Goal: Information Seeking & Learning: Understand process/instructions

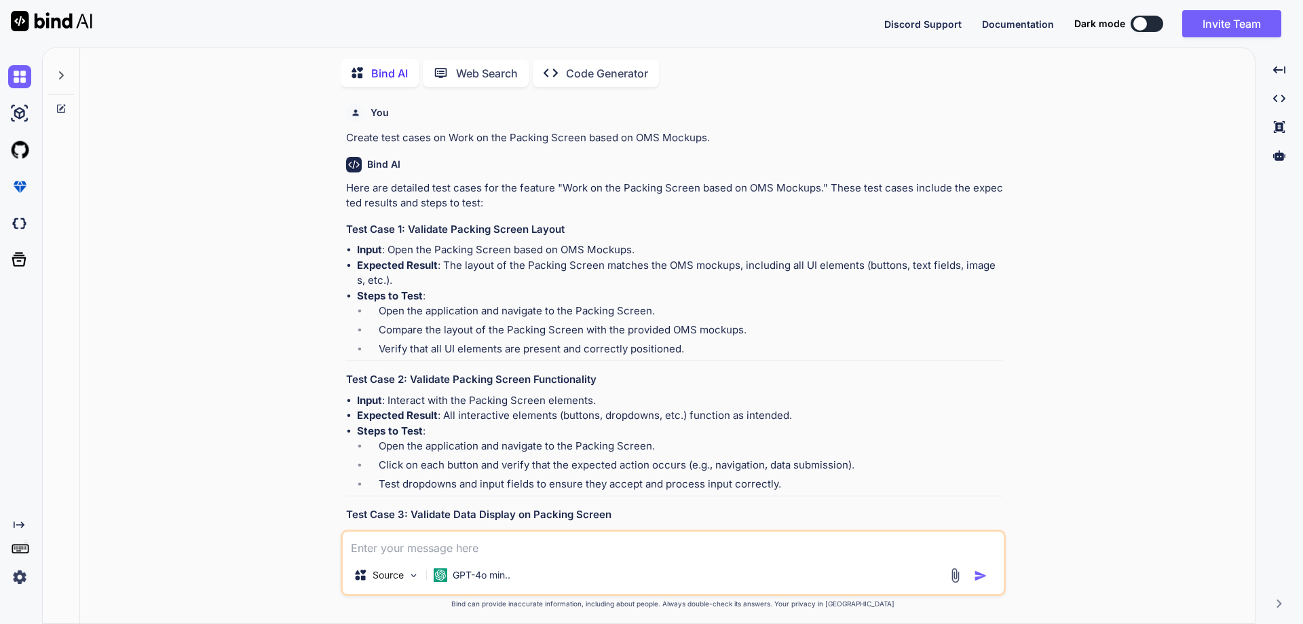
type textarea "x"
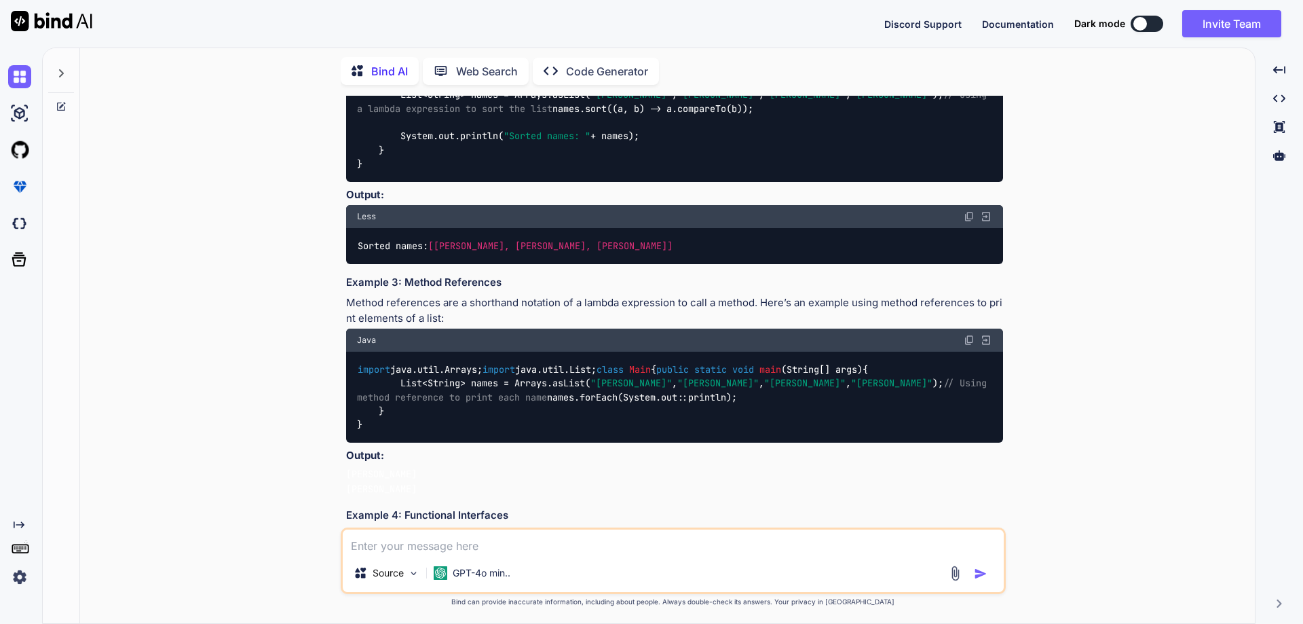
scroll to position [4702, 0]
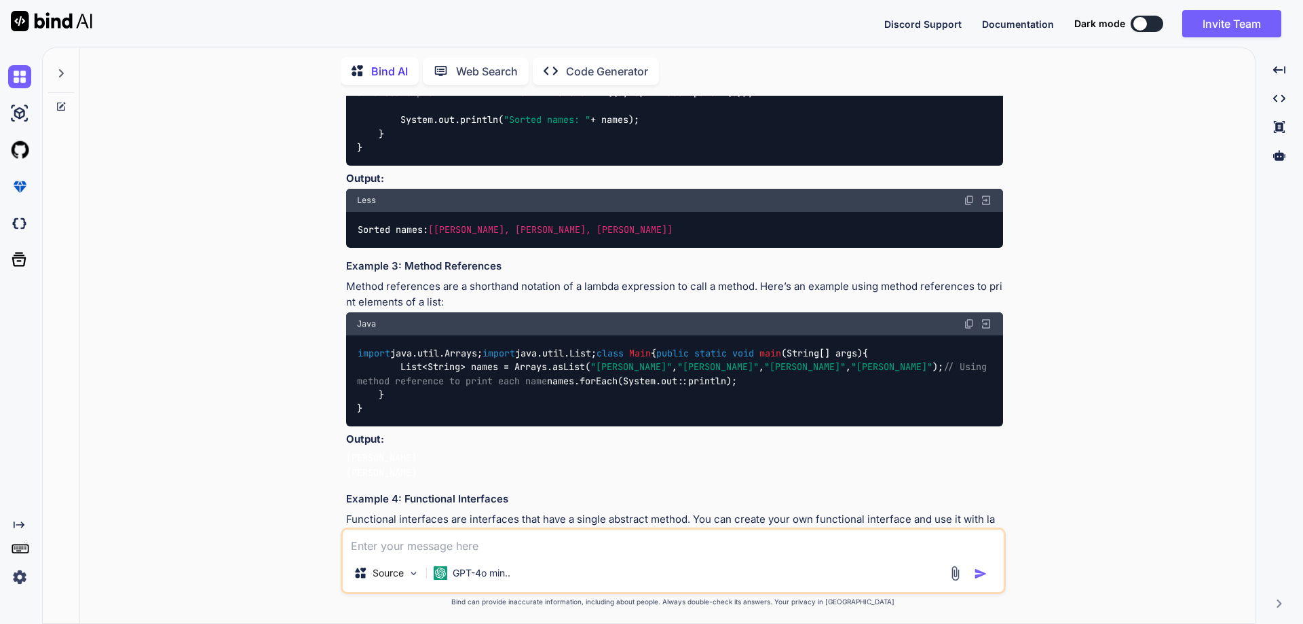
type textarea "Create test cases for Create course with the field “Course full name, Course sh…"
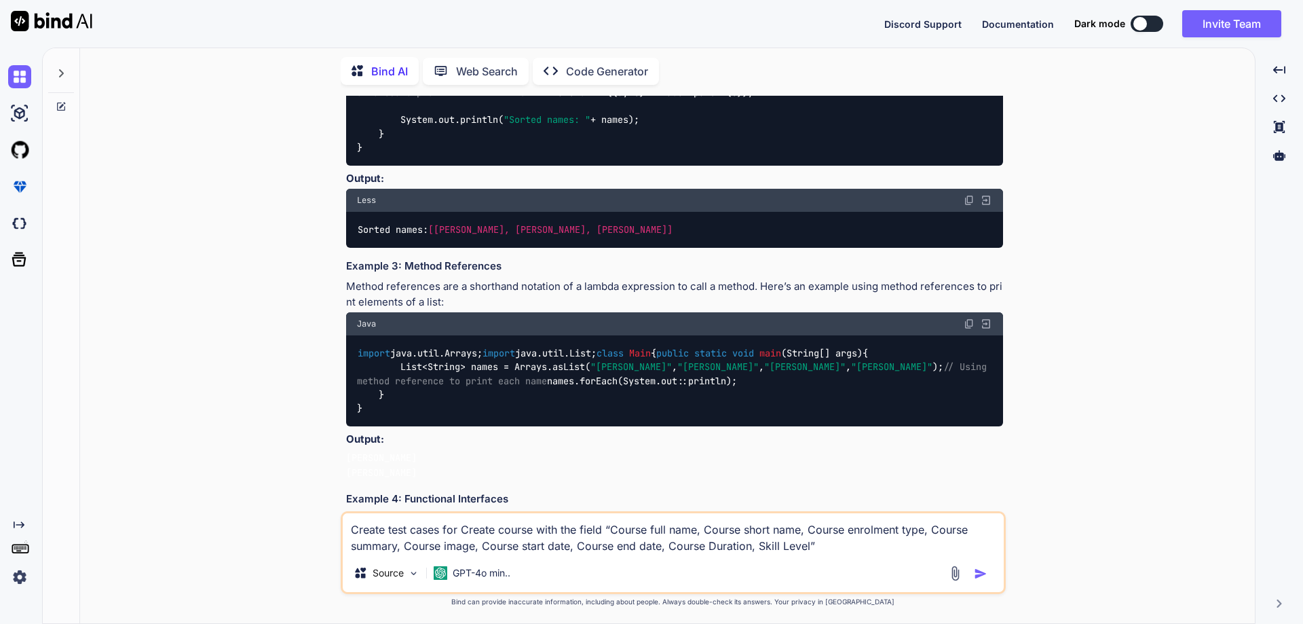
type textarea "x"
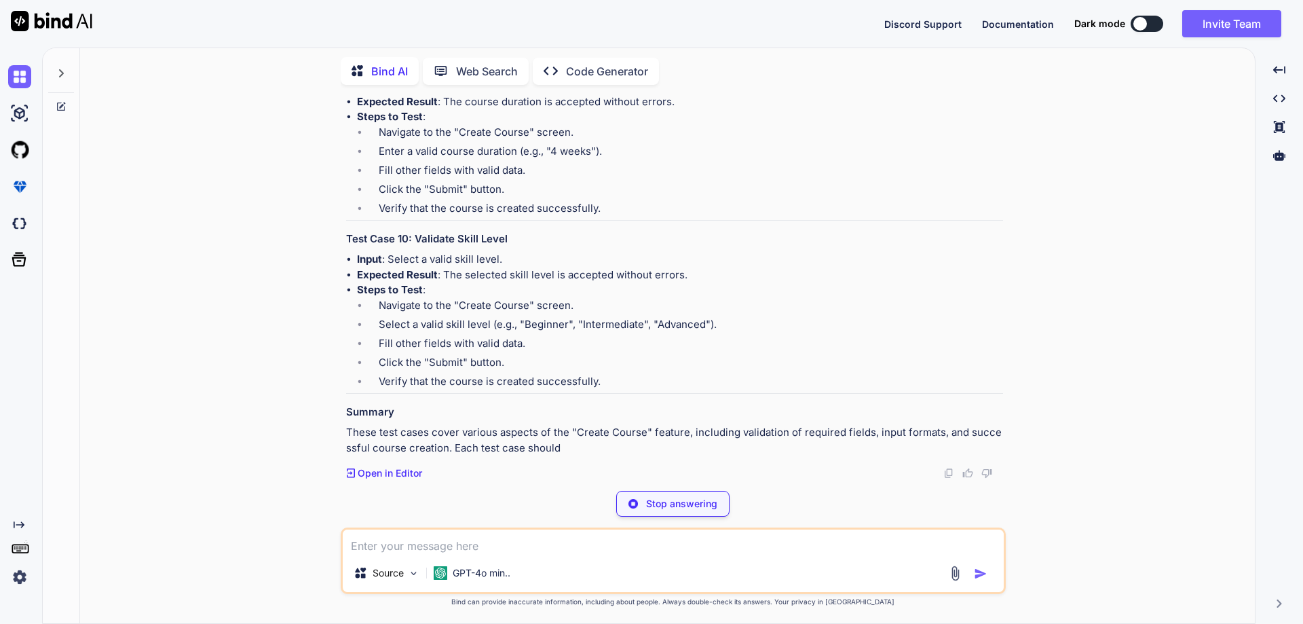
scroll to position [8304, 0]
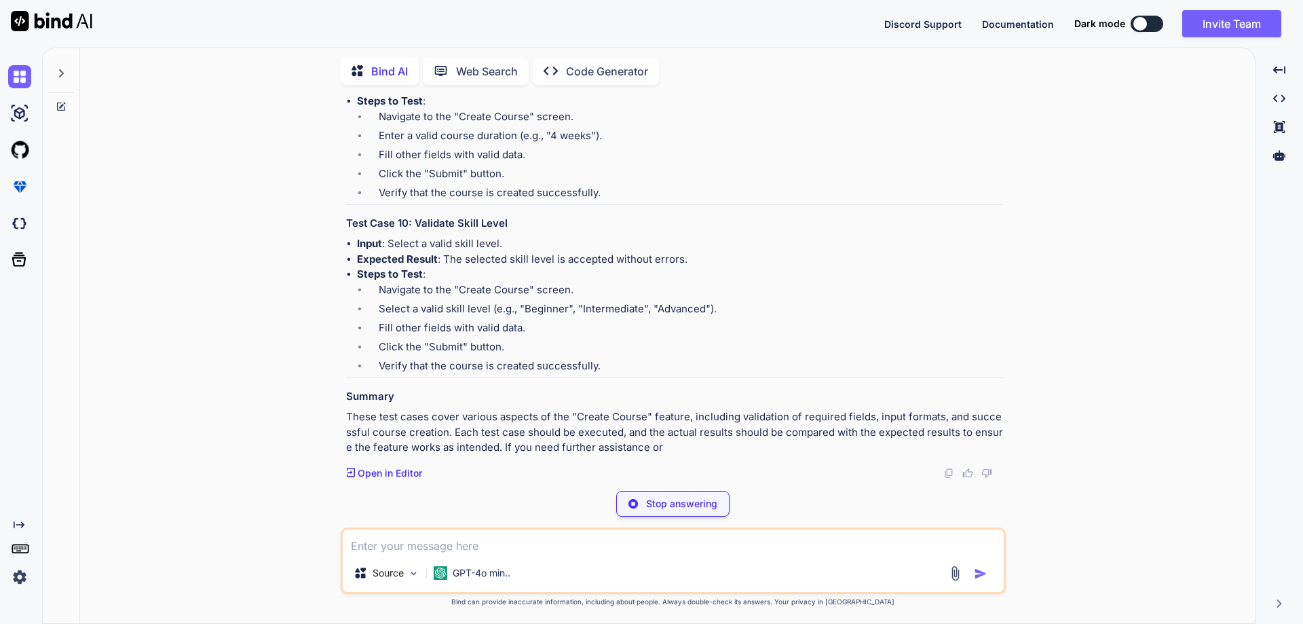
type textarea "x"
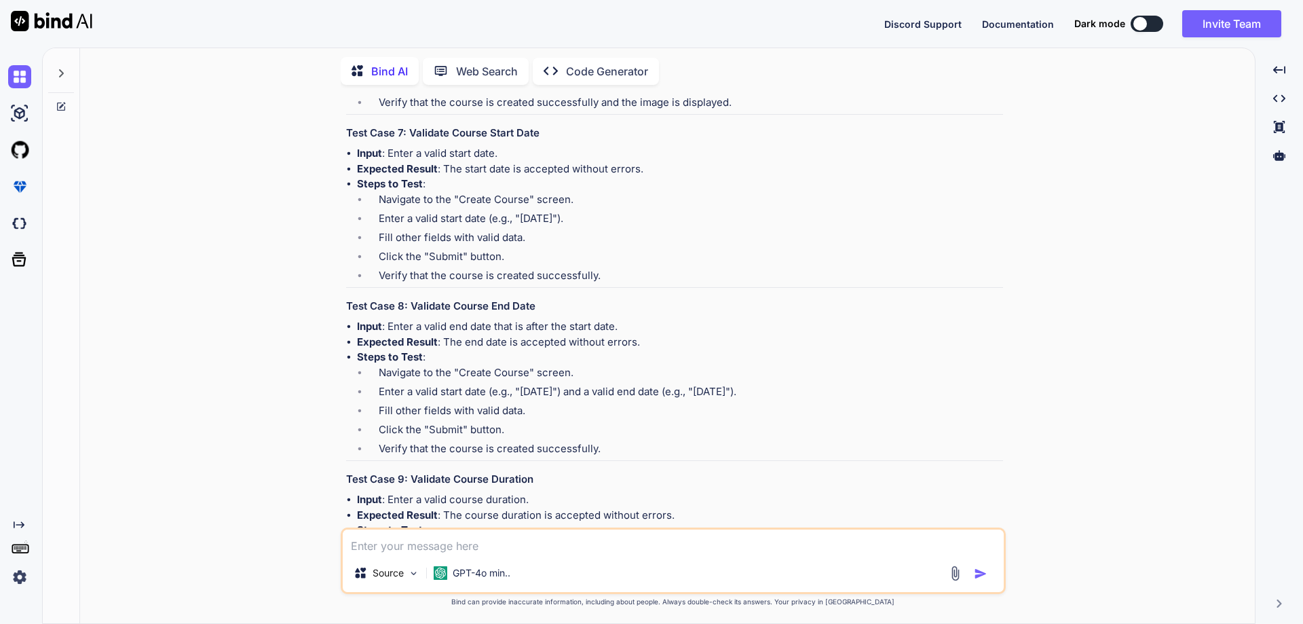
scroll to position [6915, 0]
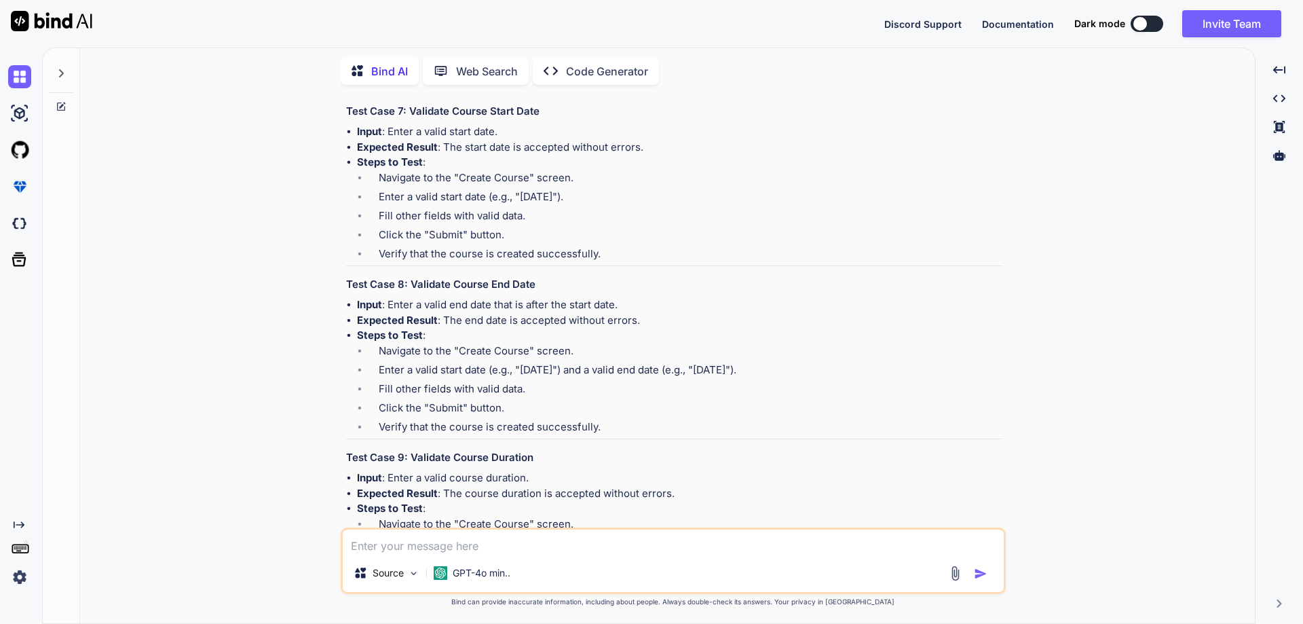
click at [442, 540] on textarea at bounding box center [673, 541] width 661 height 24
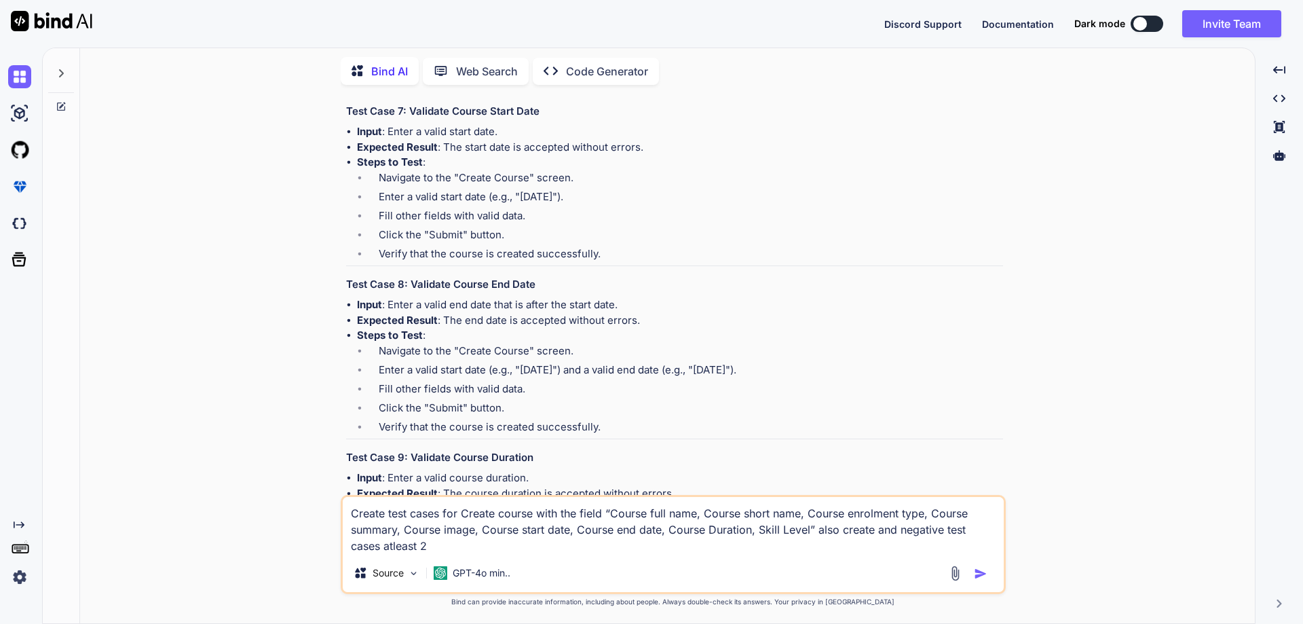
type textarea "Create test cases for Create course with the field “Course full name, Course sh…"
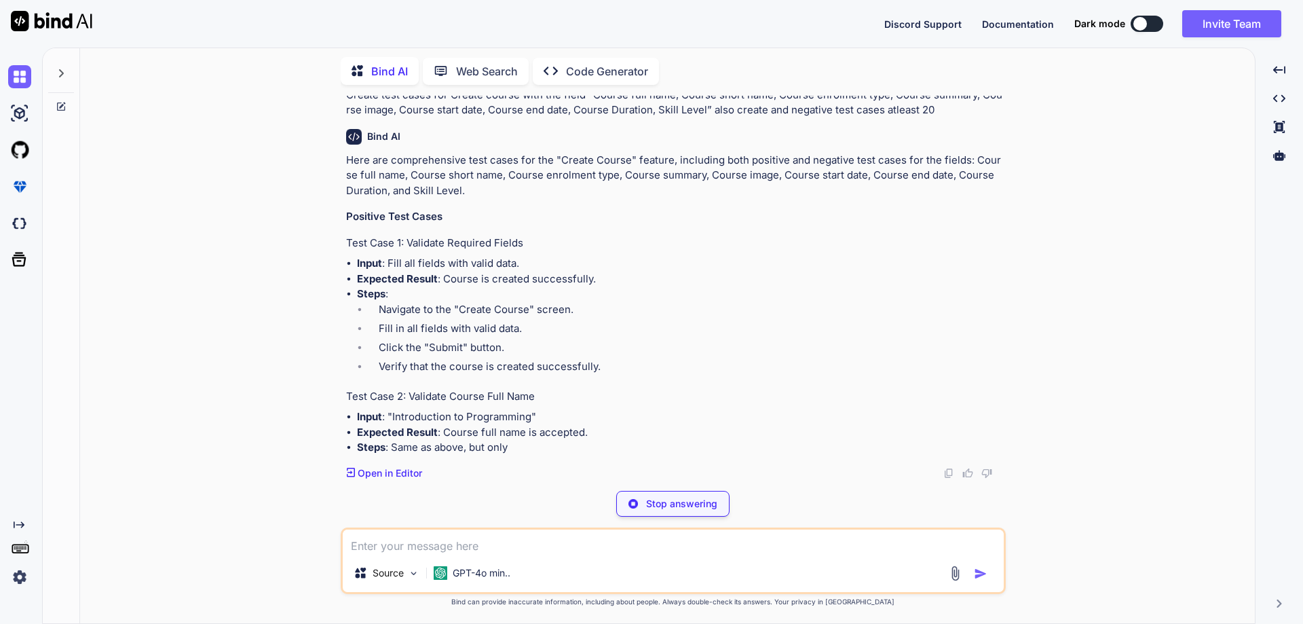
scroll to position [8744, 0]
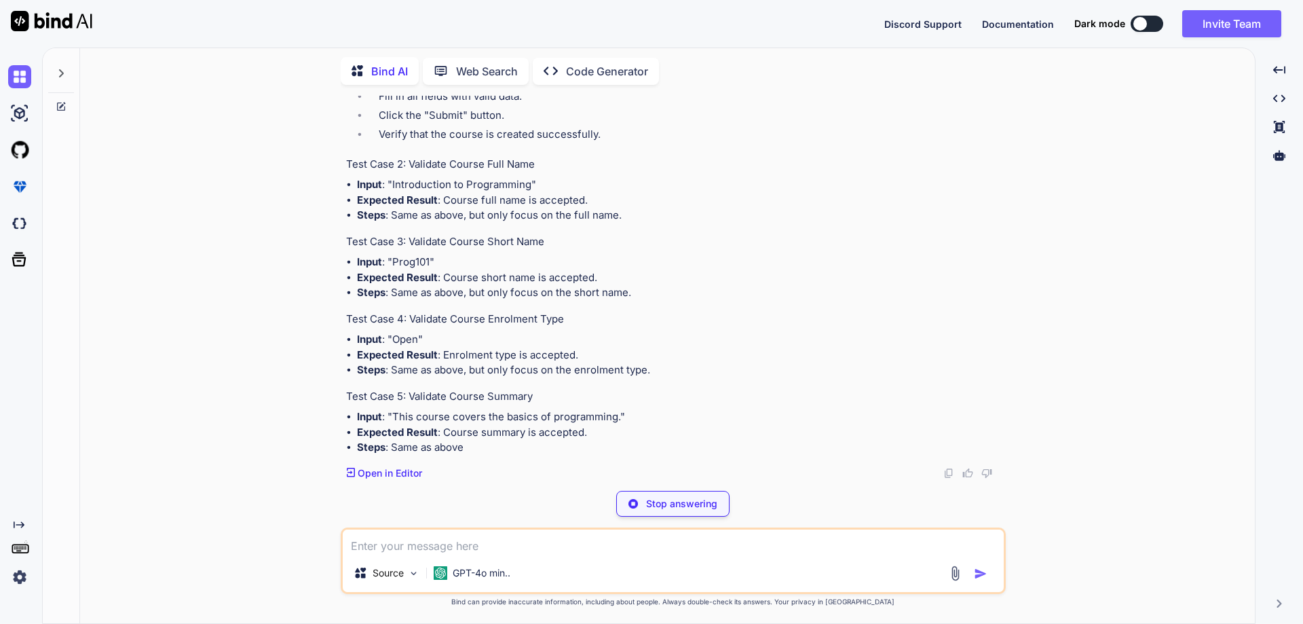
drag, startPoint x: 419, startPoint y: 242, endPoint x: 525, endPoint y: 372, distance: 166.9
click at [547, 19] on h4 "Test Case 1: Validate Required Fields" at bounding box center [674, 11] width 657 height 16
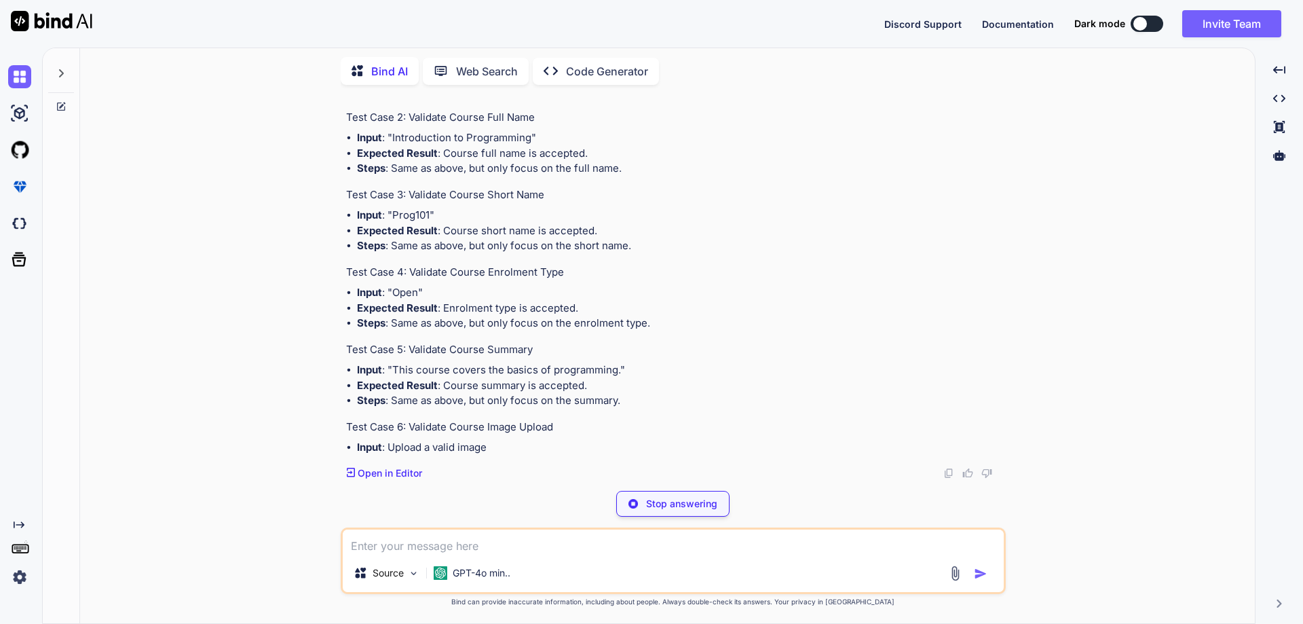
scroll to position [8880, 0]
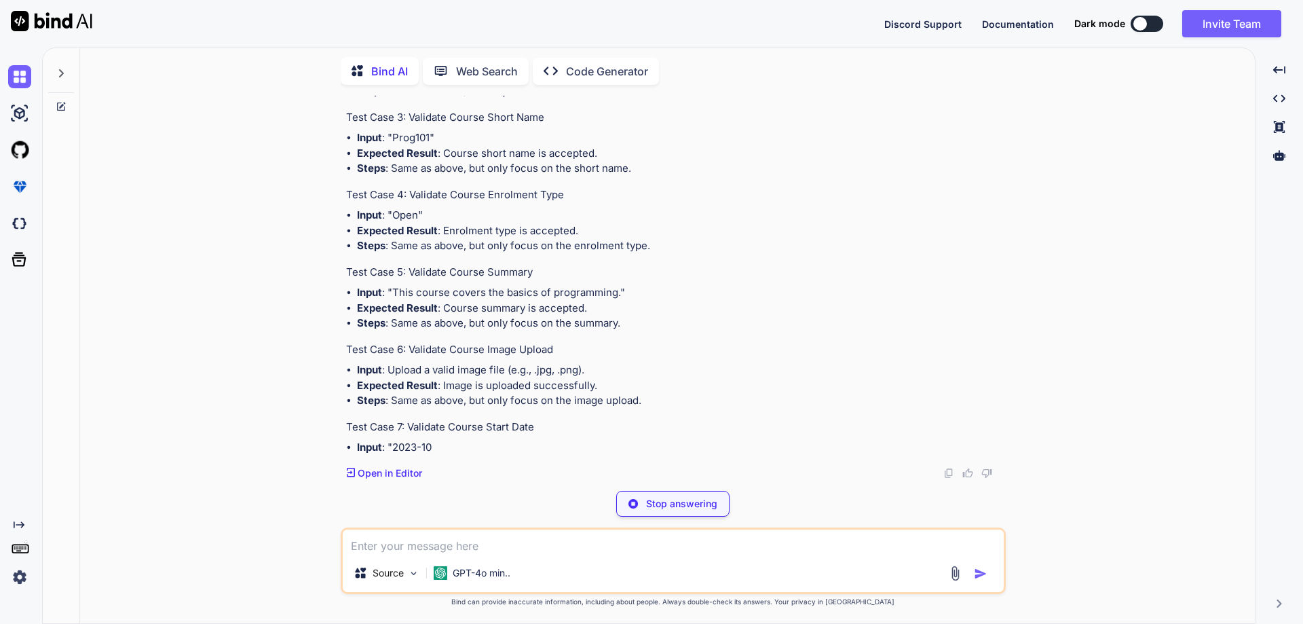
drag, startPoint x: 415, startPoint y: 256, endPoint x: 514, endPoint y: 368, distance: 149.5
click at [649, 48] on h4 "Test Case 2: Validate Course Full Name" at bounding box center [674, 41] width 657 height 16
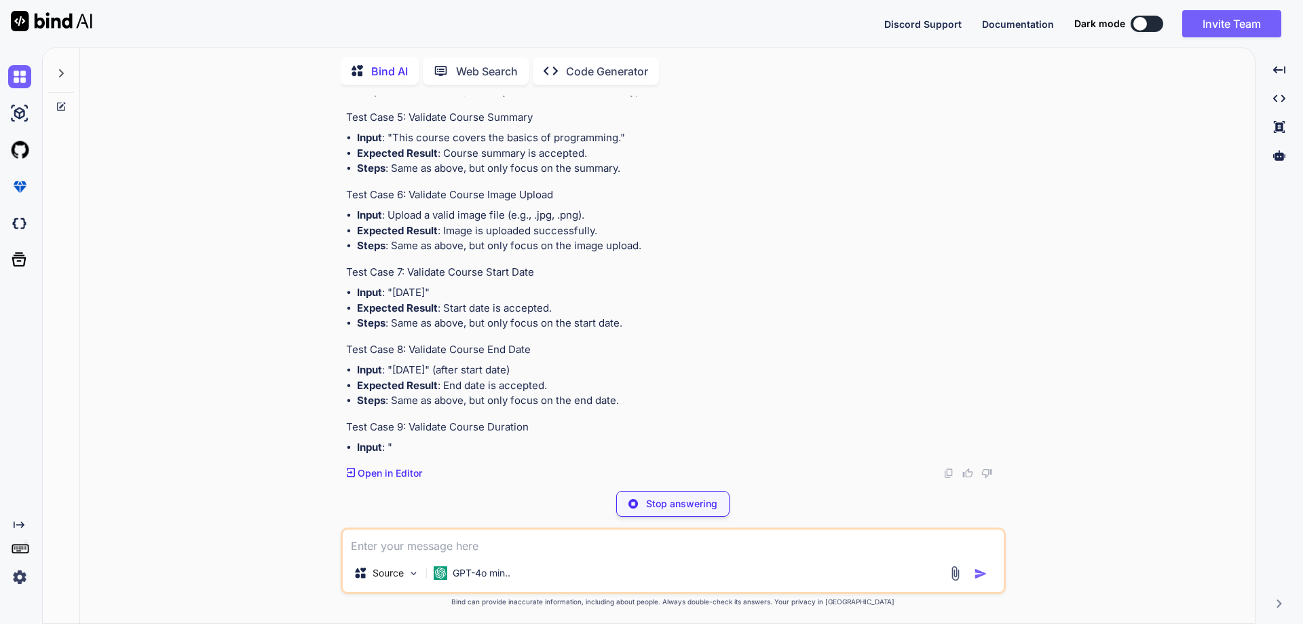
scroll to position [9255, 0]
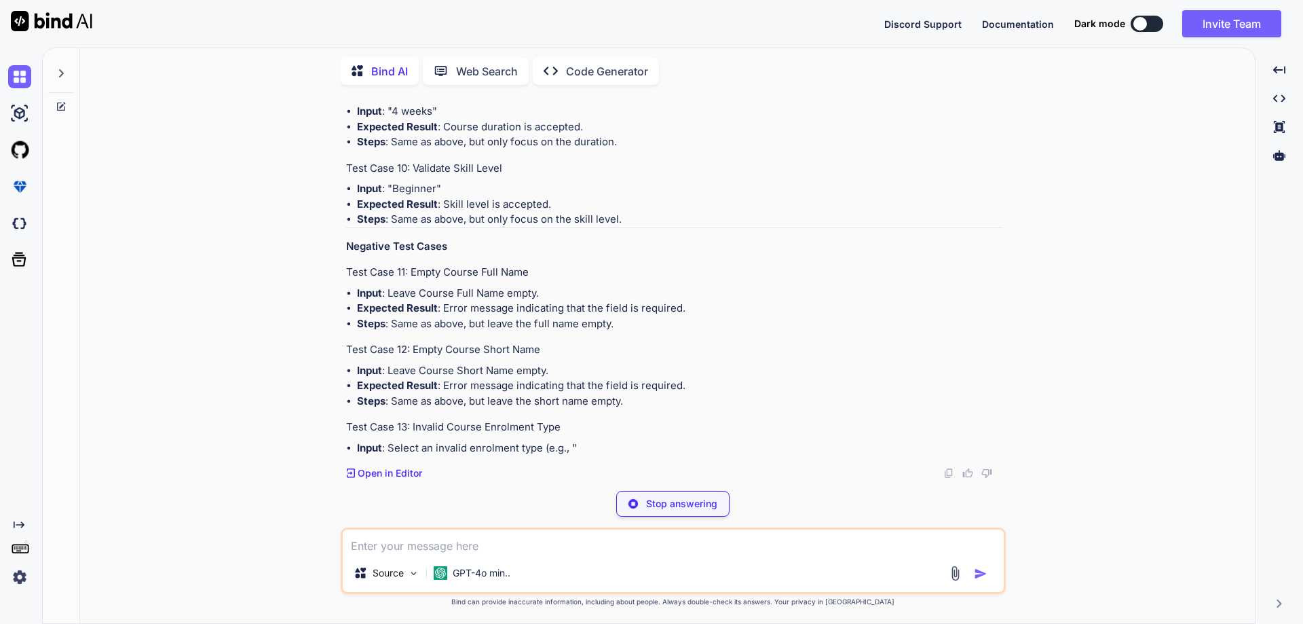
drag, startPoint x: 476, startPoint y: 243, endPoint x: 640, endPoint y: 246, distance: 164.2
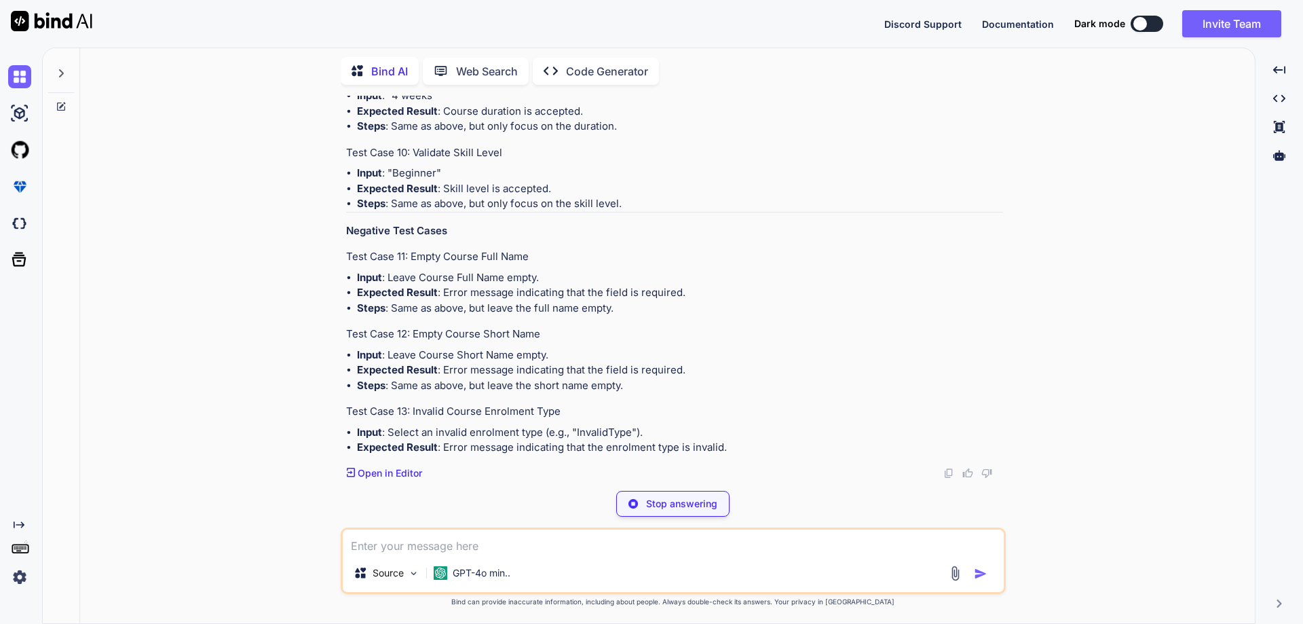
scroll to position [9323, 0]
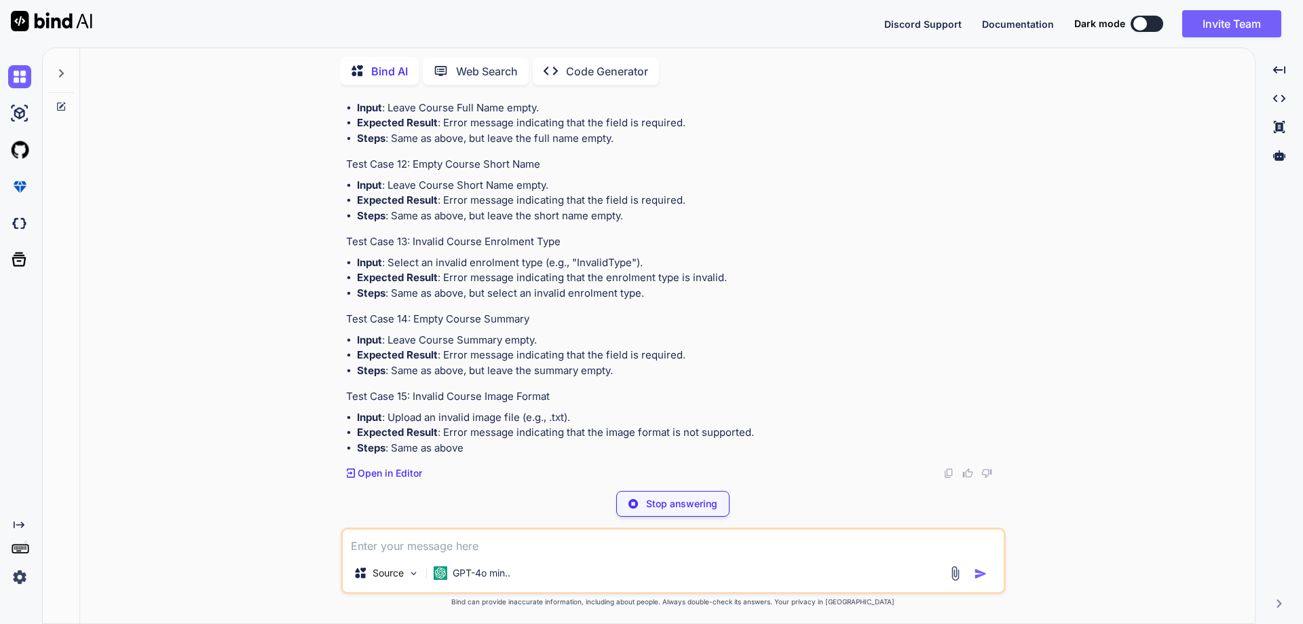
drag, startPoint x: 394, startPoint y: 333, endPoint x: 632, endPoint y: 333, distance: 238.2
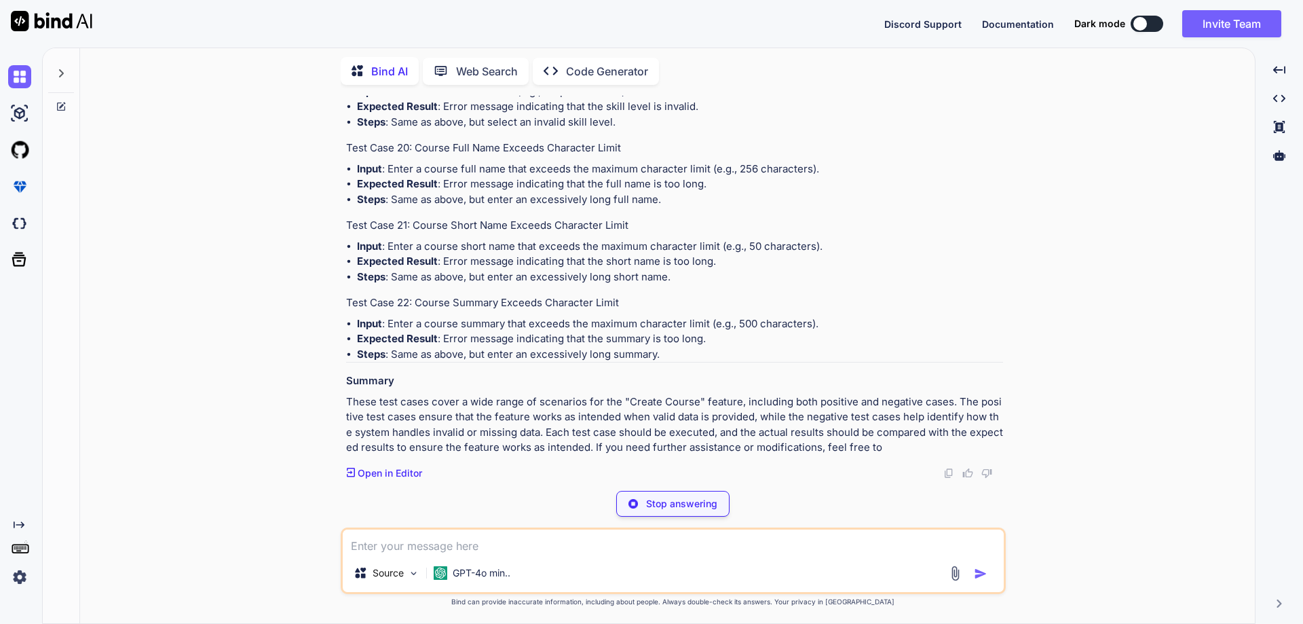
scroll to position [10137, 0]
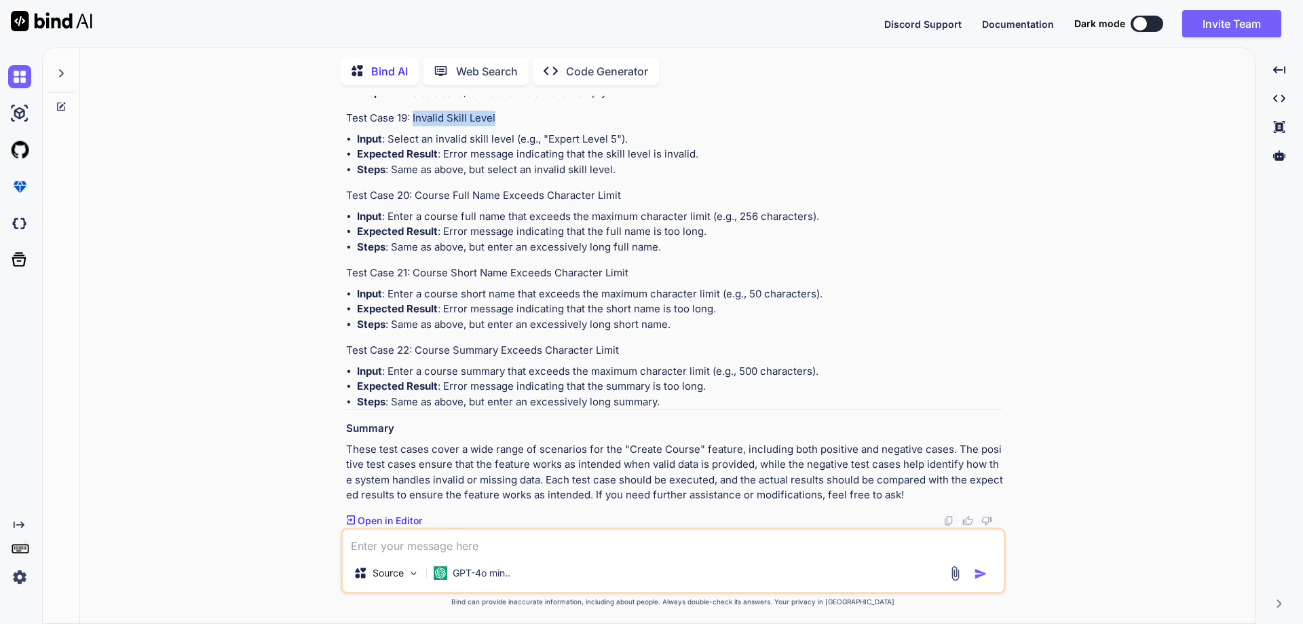
drag, startPoint x: 412, startPoint y: 345, endPoint x: 506, endPoint y: 345, distance: 93.6
click at [506, 126] on h4 "Test Case 19: Invalid Skill Level" at bounding box center [674, 119] width 657 height 16
drag, startPoint x: 417, startPoint y: 354, endPoint x: 620, endPoint y: 355, distance: 202.9
click at [620, 204] on h4 "Test Case 20: Course Full Name Exceeds Character Limit" at bounding box center [674, 196] width 657 height 16
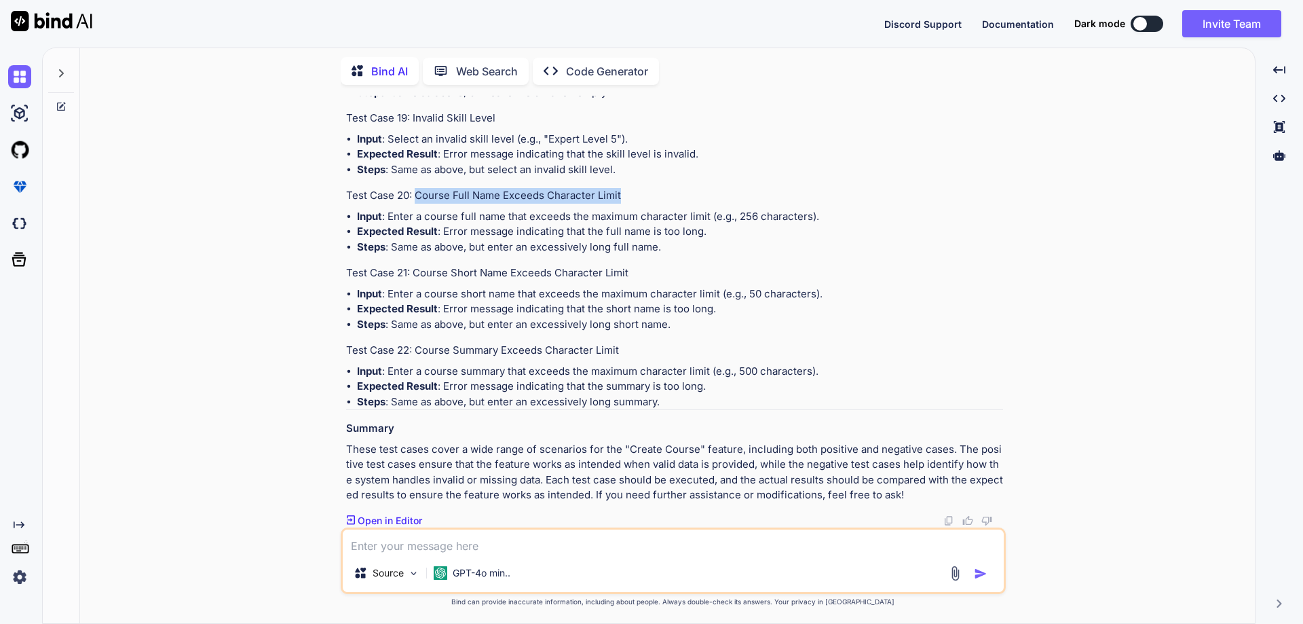
scroll to position [10364, 0]
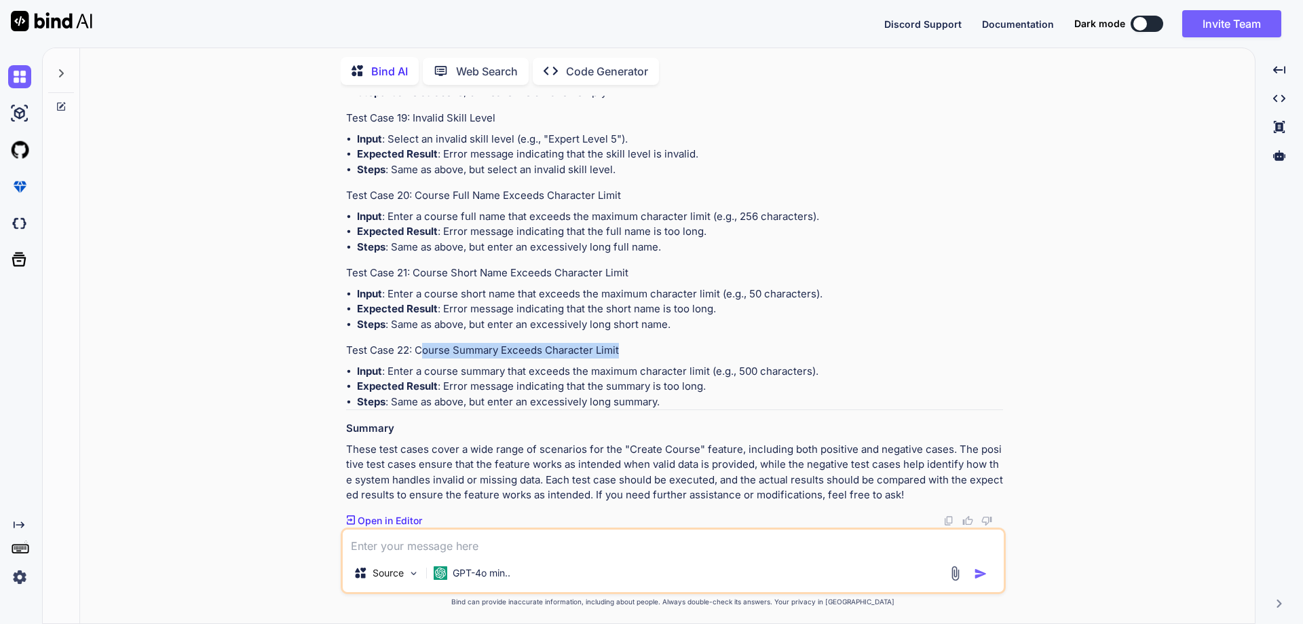
drag, startPoint x: 421, startPoint y: 349, endPoint x: 633, endPoint y: 355, distance: 212.5
click at [633, 355] on h4 "Test Case 22: Course Summary Exceeds Character Limit" at bounding box center [674, 351] width 657 height 16
drag, startPoint x: 621, startPoint y: 352, endPoint x: 415, endPoint y: 347, distance: 206.3
click at [415, 347] on h4 "Test Case 22: Course Summary Exceeds Character Limit" at bounding box center [674, 351] width 657 height 16
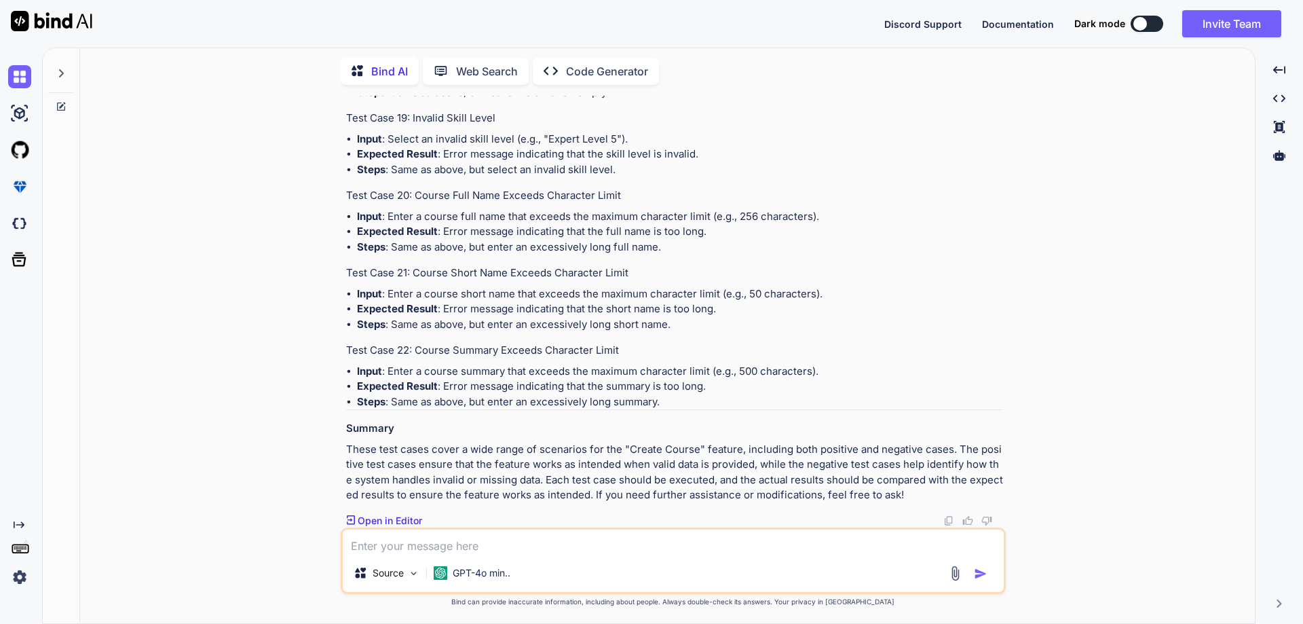
click at [479, 369] on li "Input : Enter a course summary that exceeds the maximum character limit (e.g., …" at bounding box center [680, 372] width 646 height 16
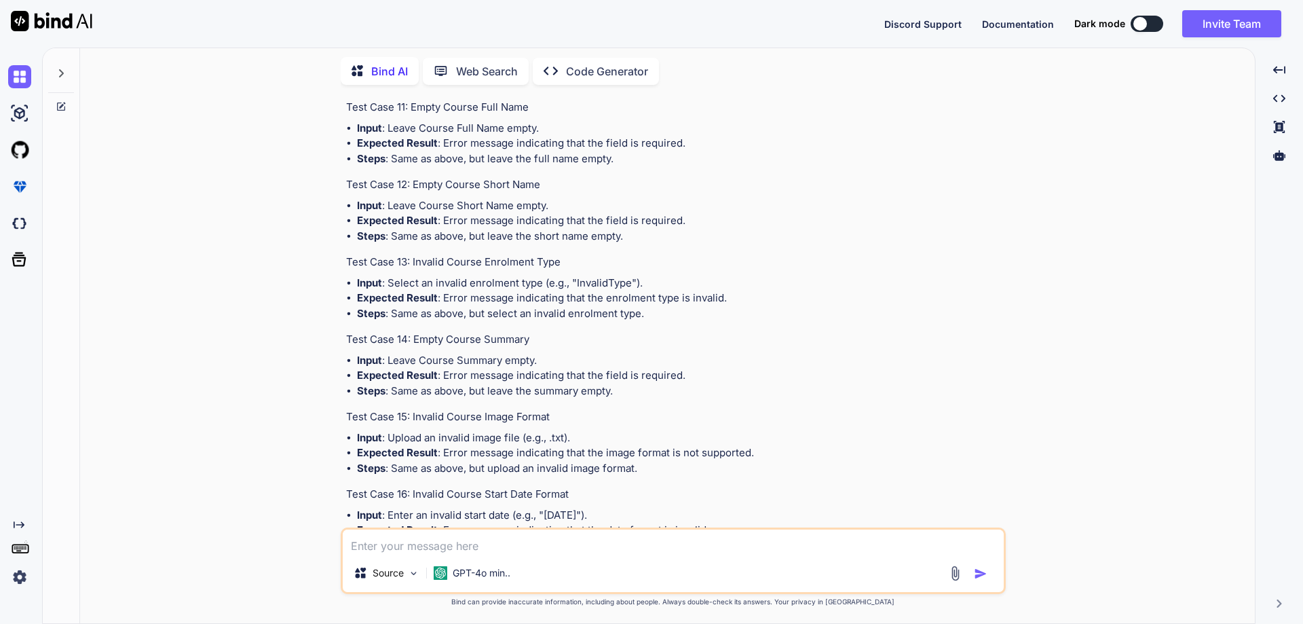
scroll to position [8735, 0]
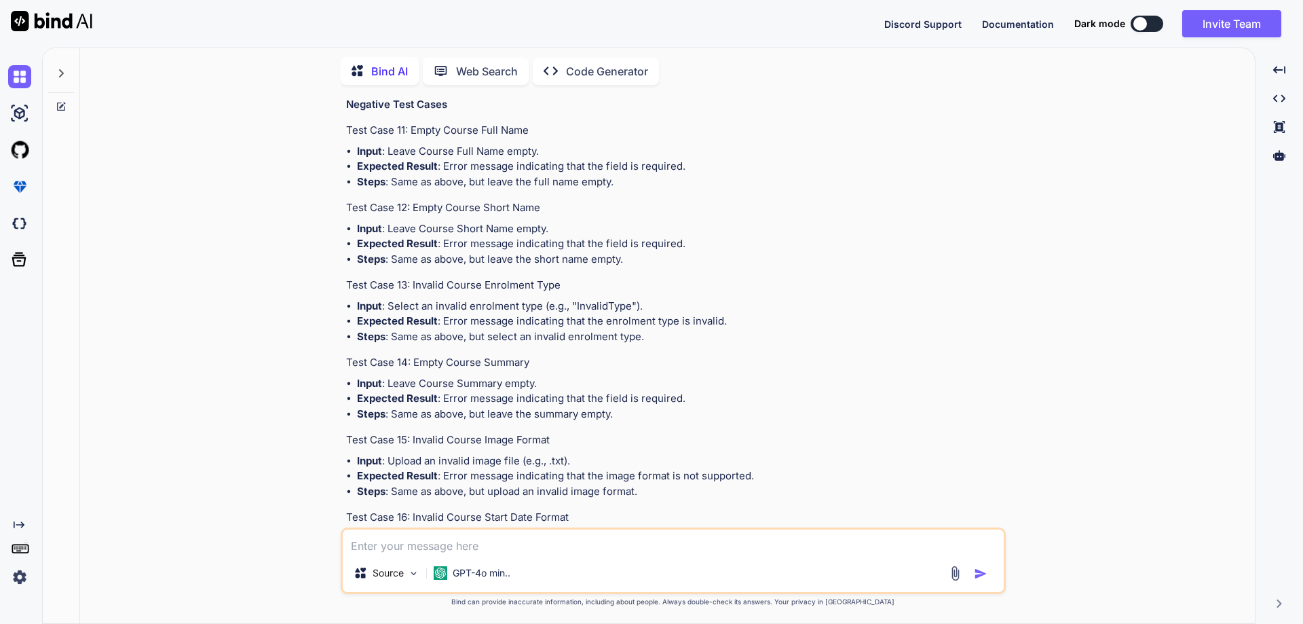
drag, startPoint x: 407, startPoint y: 252, endPoint x: 546, endPoint y: 248, distance: 138.5
copy h4 "Validate Required Fields"
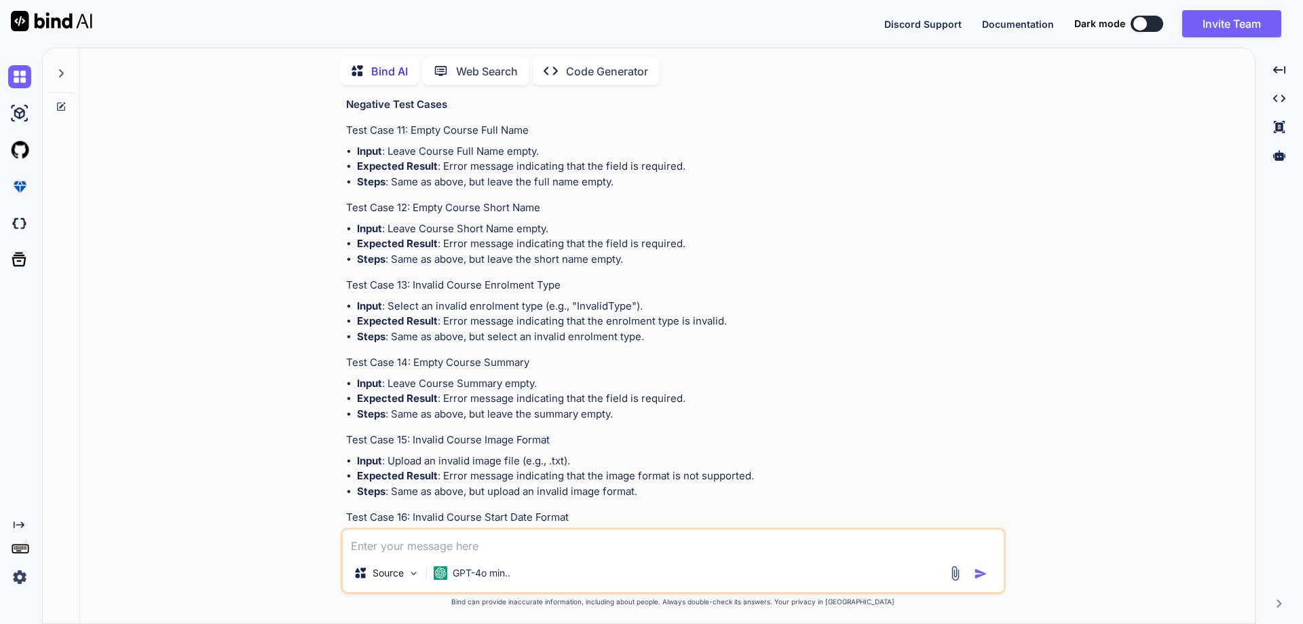
drag, startPoint x: 360, startPoint y: 303, endPoint x: 600, endPoint y: 375, distance: 251.4
copy li "Steps : Navigate to the "Create Course" screen. Fill in all fields with valid d…"
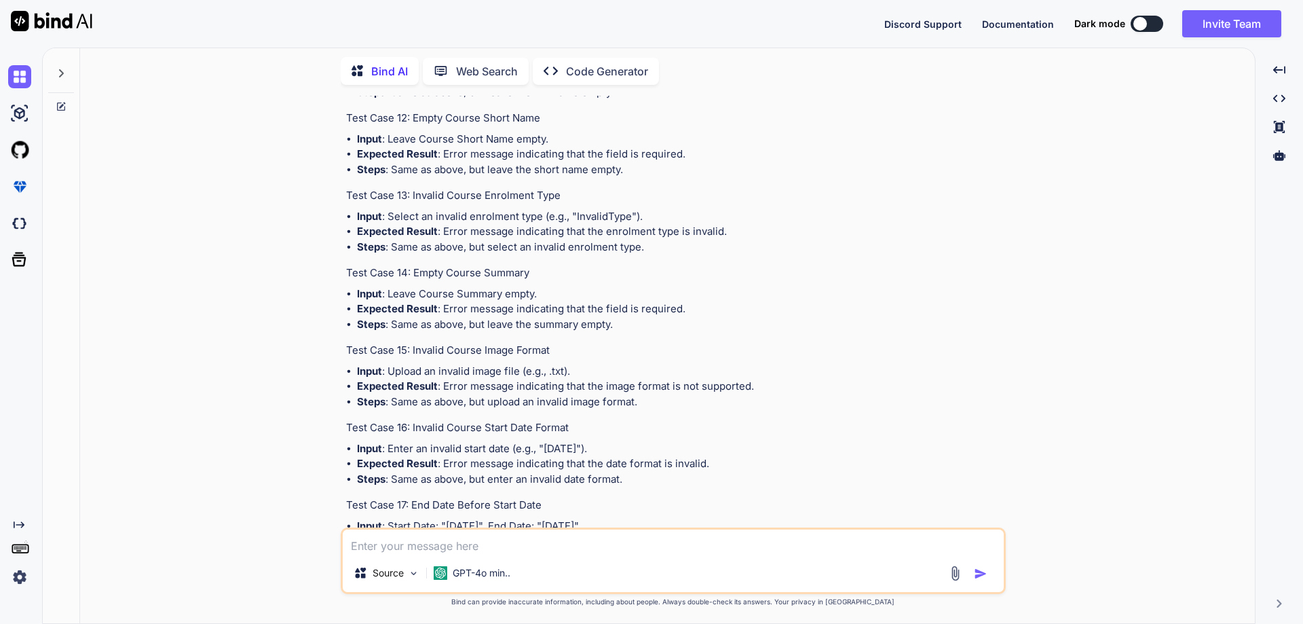
scroll to position [8803, 0]
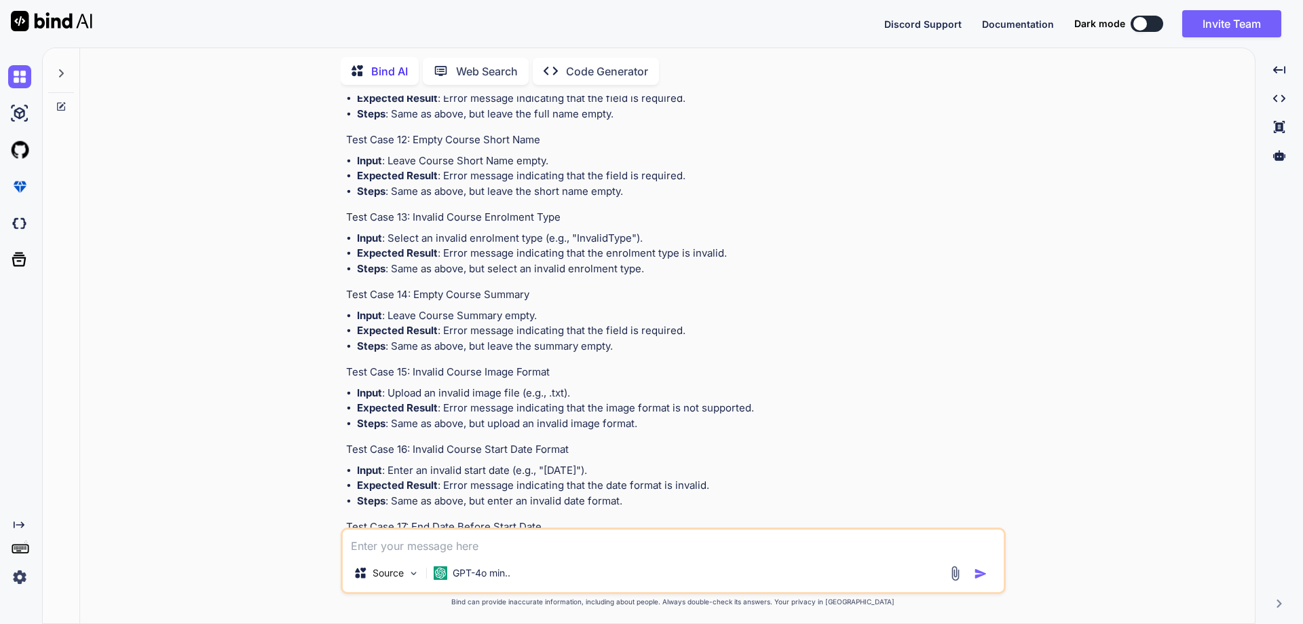
drag, startPoint x: 358, startPoint y: 219, endPoint x: 603, endPoint y: 216, distance: 245.0
copy li "Expected Result : Course is created successfully."
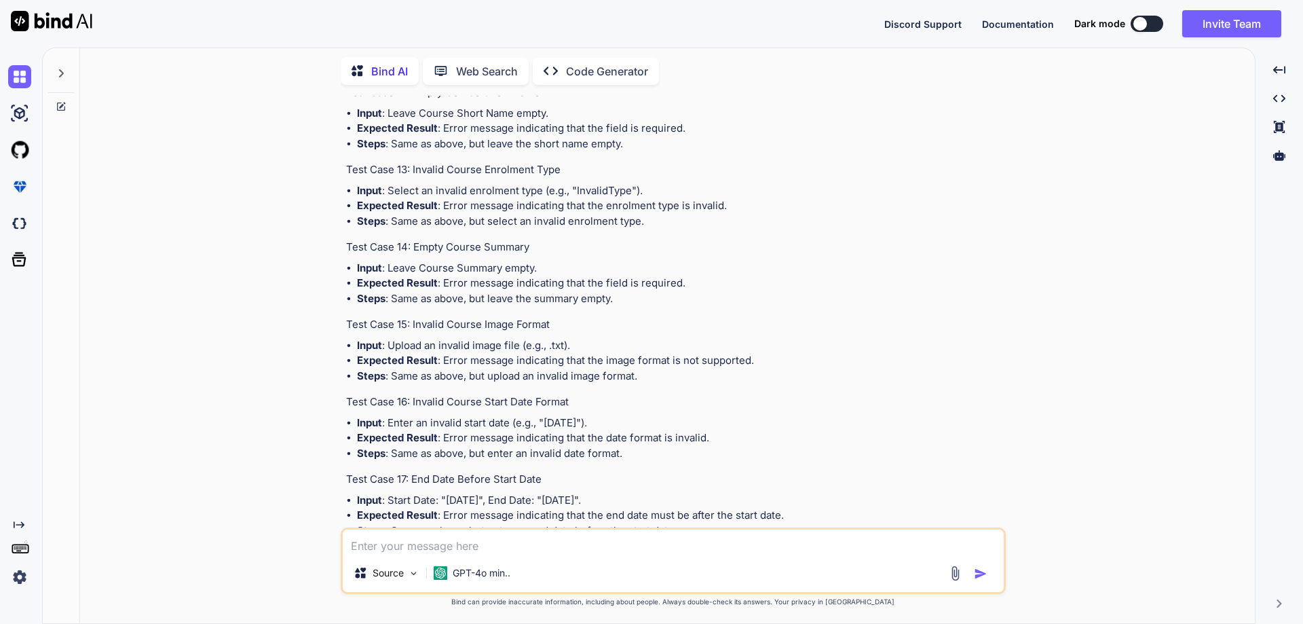
scroll to position [8871, 0]
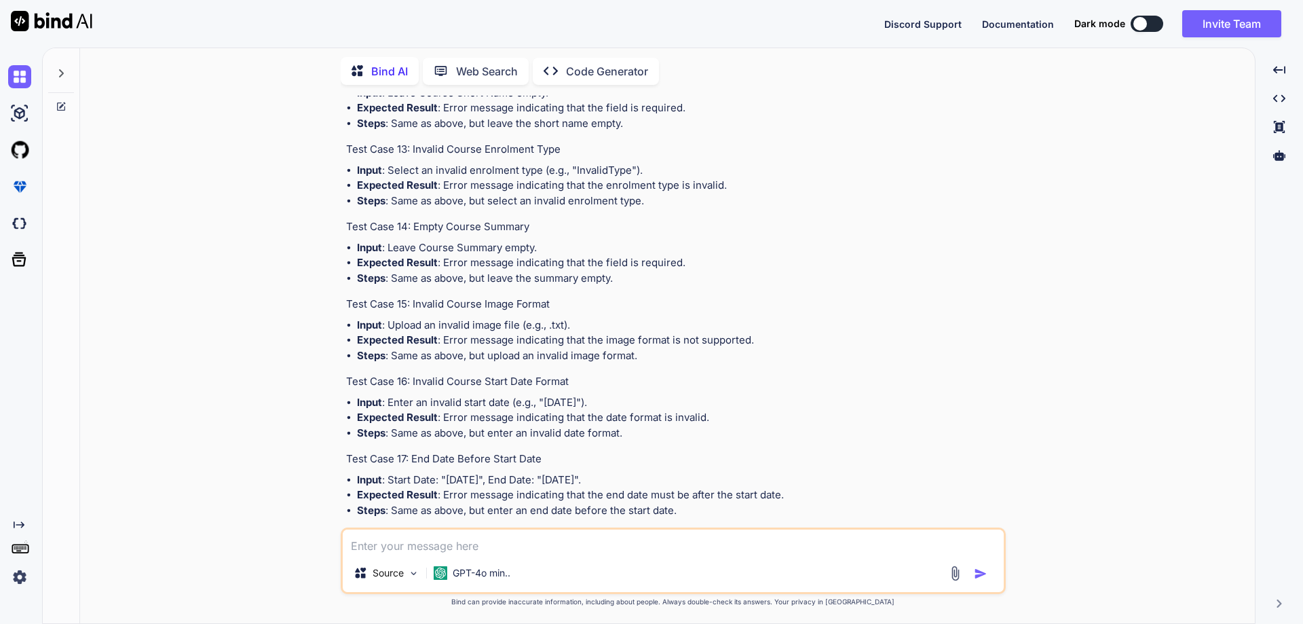
drag, startPoint x: 411, startPoint y: 270, endPoint x: 561, endPoint y: 275, distance: 150.7
copy h4 "Validate Course Full Name"
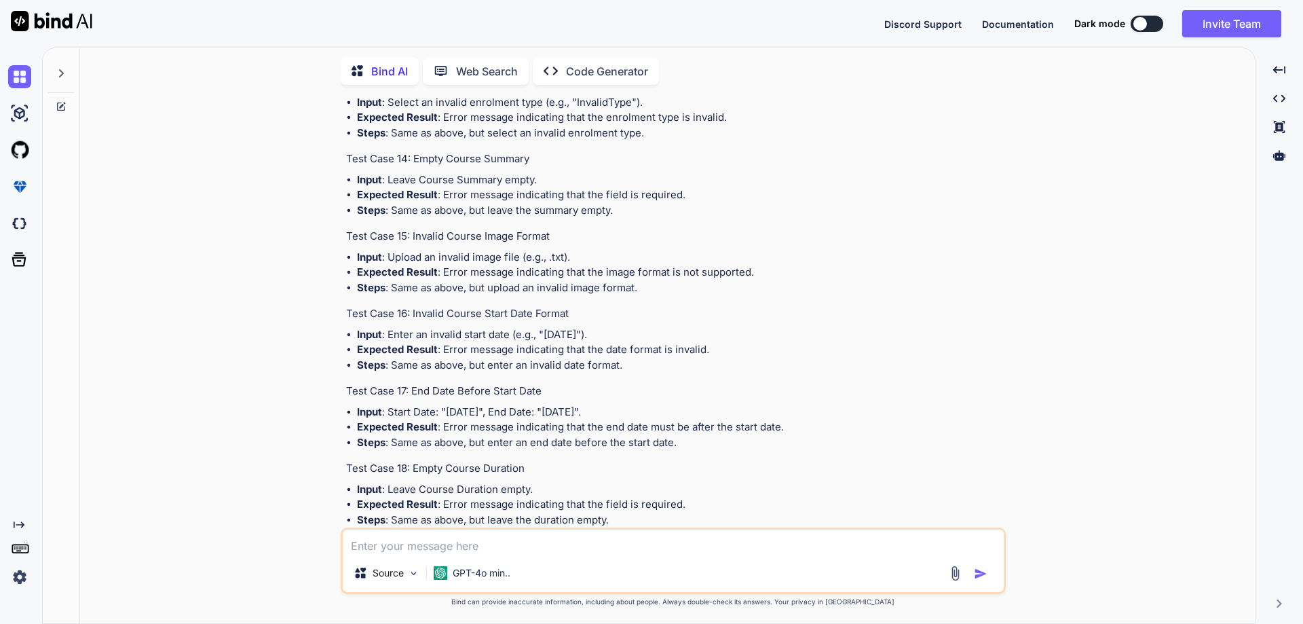
drag, startPoint x: 356, startPoint y: 251, endPoint x: 623, endPoint y: 250, distance: 266.7
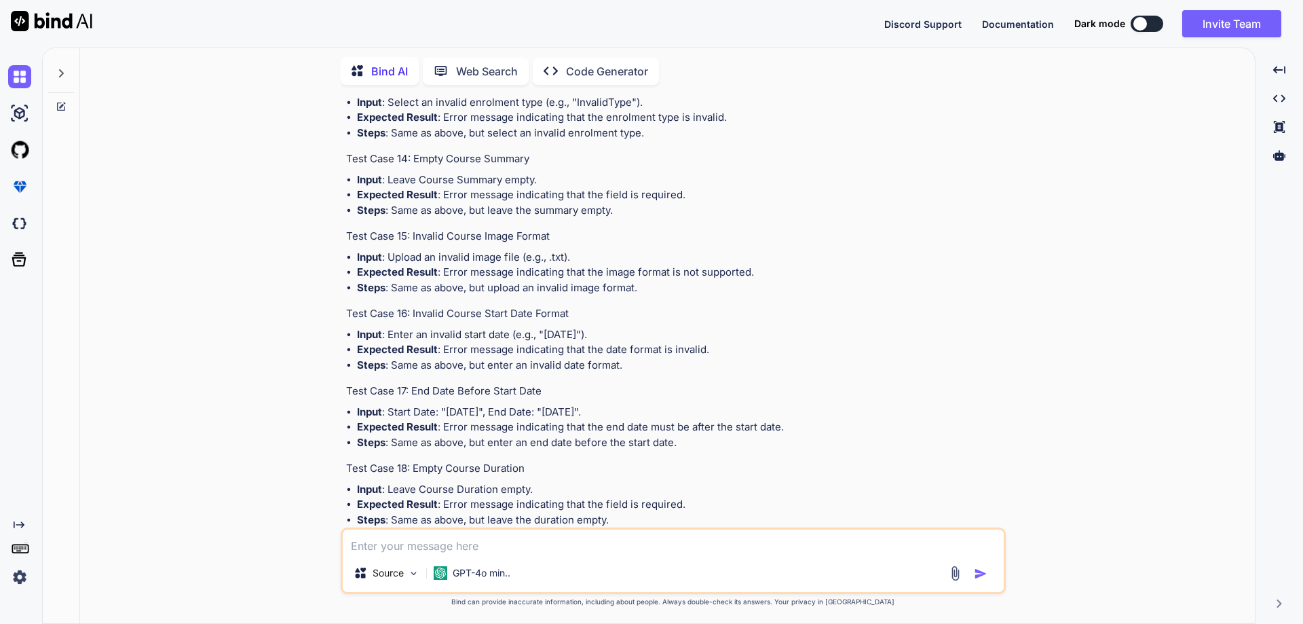
copy ul "Expected Result : Course full name is accepted."
drag, startPoint x: 410, startPoint y: 276, endPoint x: 570, endPoint y: 283, distance: 160.3
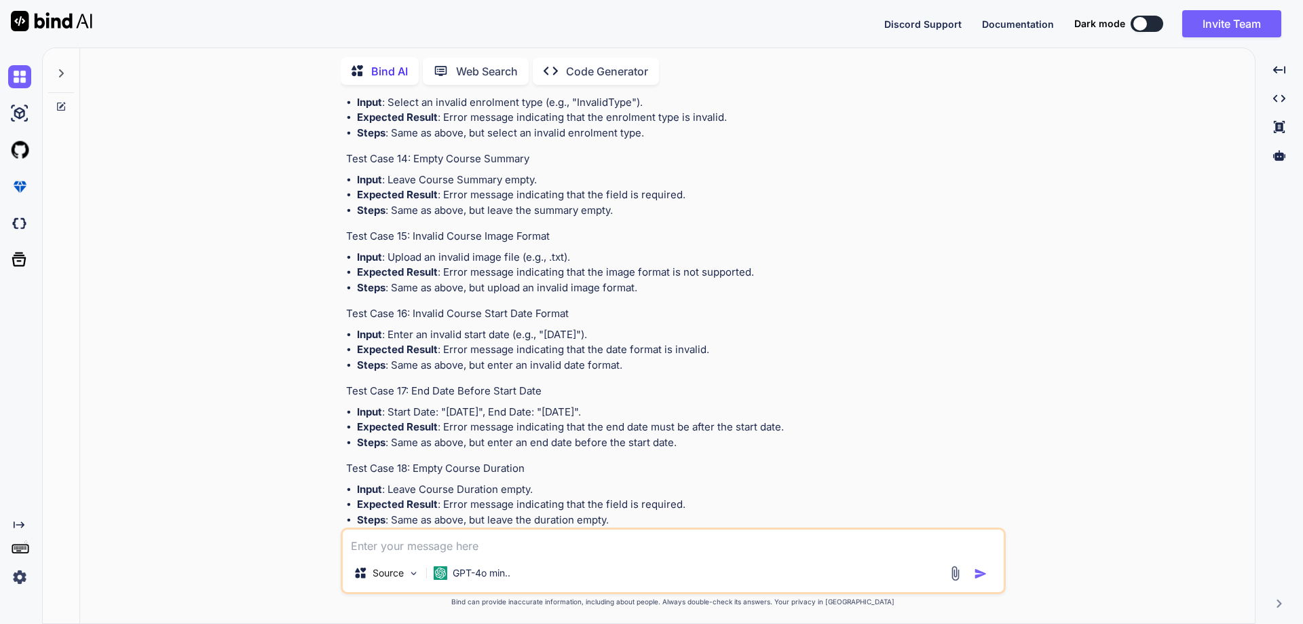
copy ul "Expected Result : Course short name is accepted."
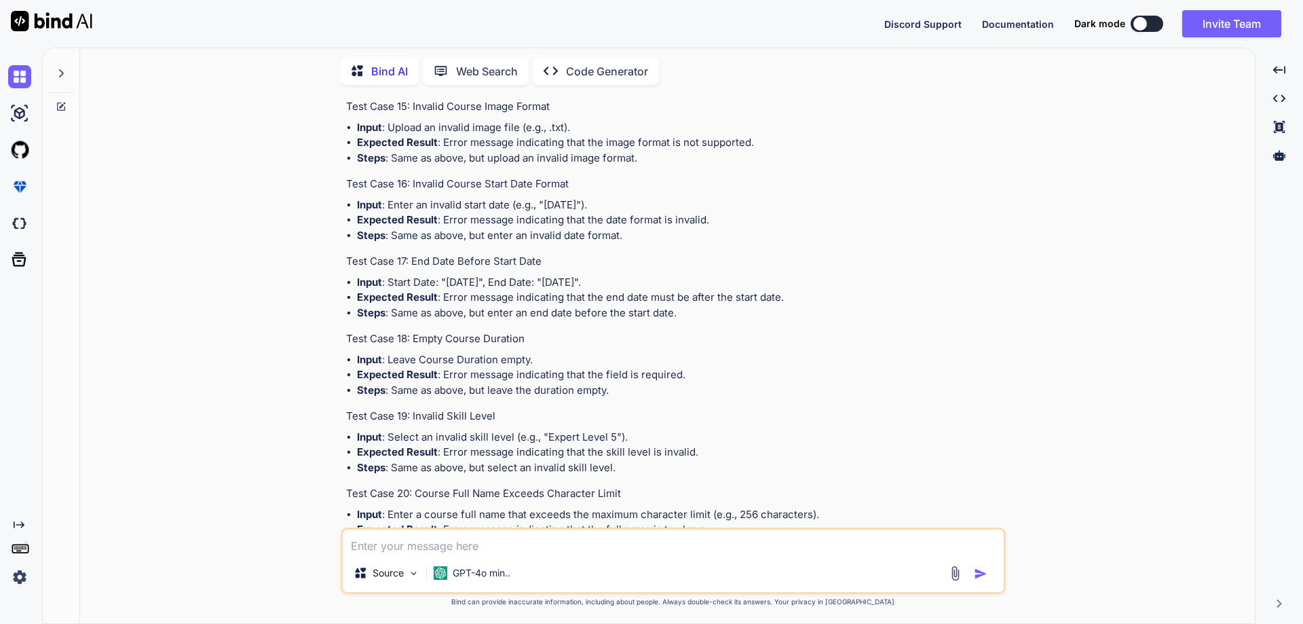
scroll to position [9075, 0]
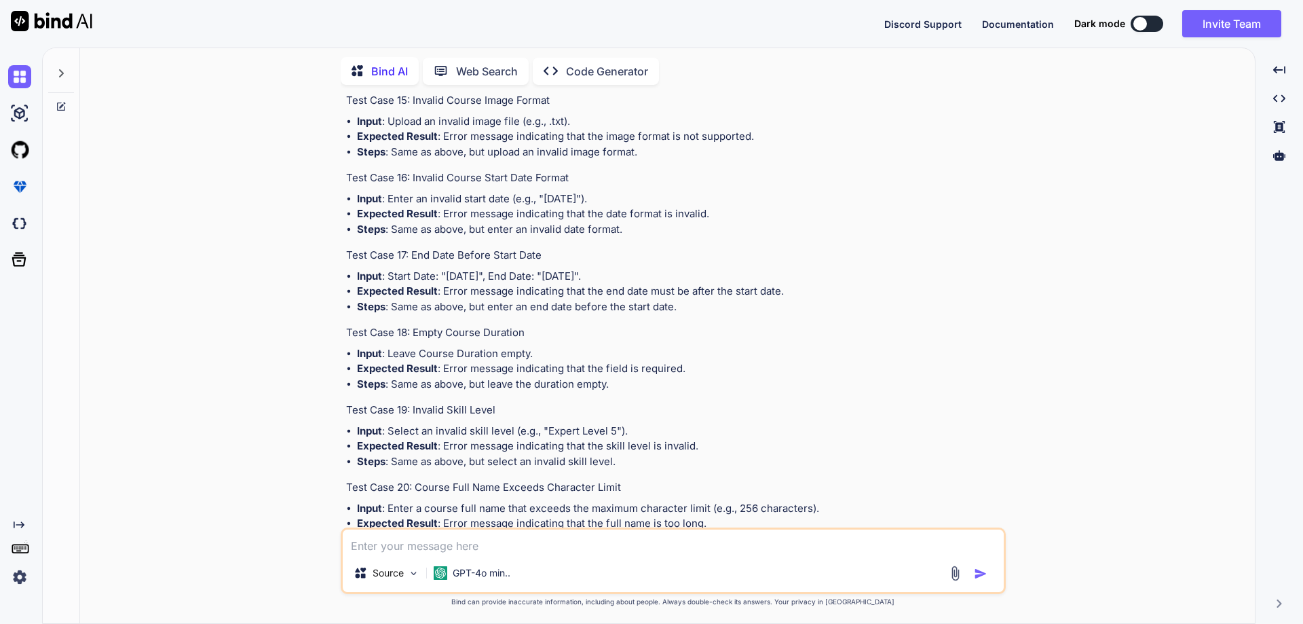
drag, startPoint x: 410, startPoint y: 218, endPoint x: 571, endPoint y: 225, distance: 161.0
copy h4 "Validate Course Enrolment Type"
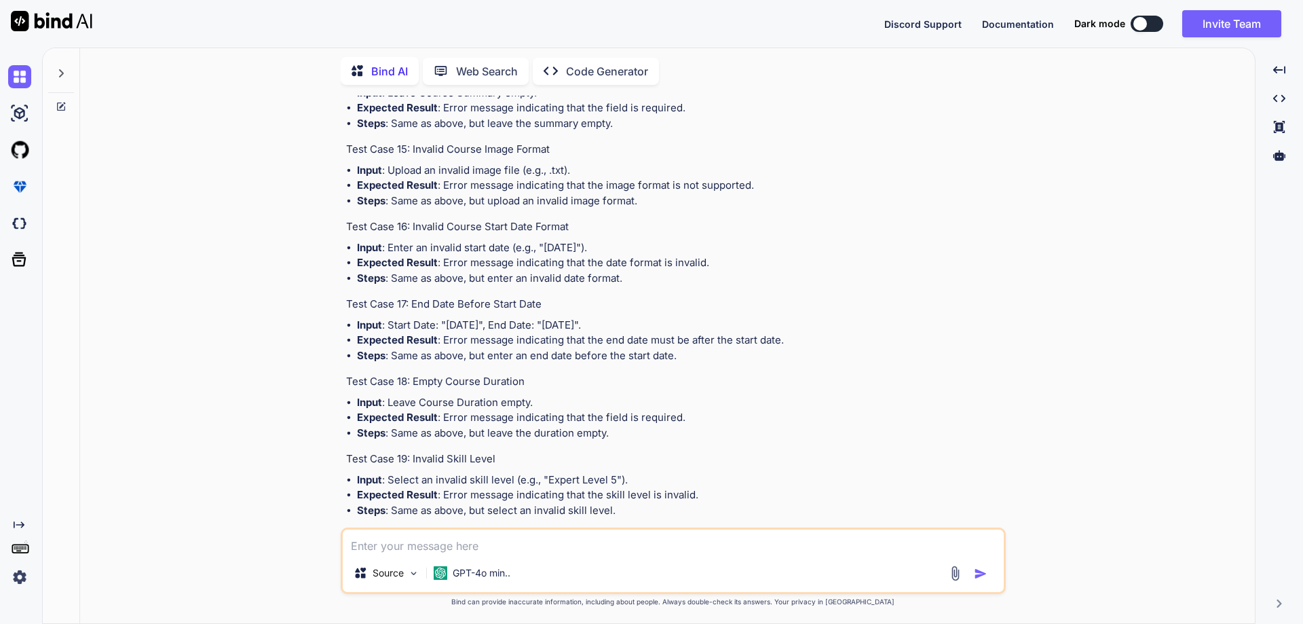
scroll to position [9007, 0]
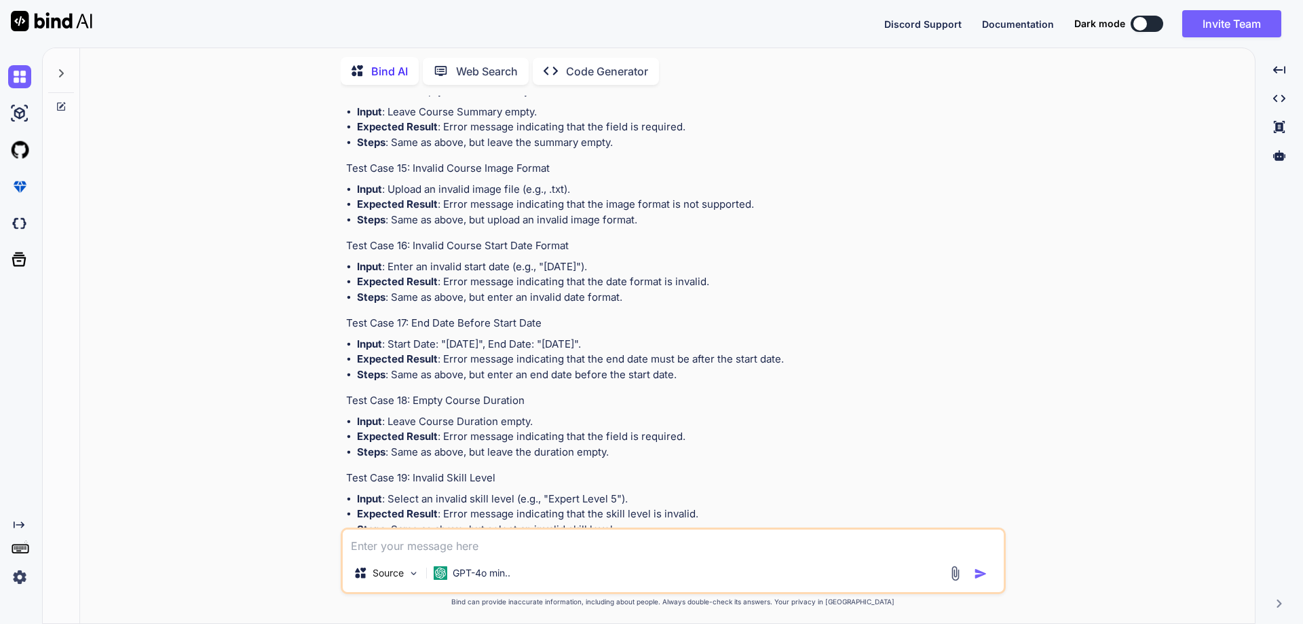
drag, startPoint x: 409, startPoint y: 210, endPoint x: 585, endPoint y: 212, distance: 175.7
copy h4 "Validate Course Short Name"
drag, startPoint x: 413, startPoint y: 286, endPoint x: 563, endPoint y: 286, distance: 150.6
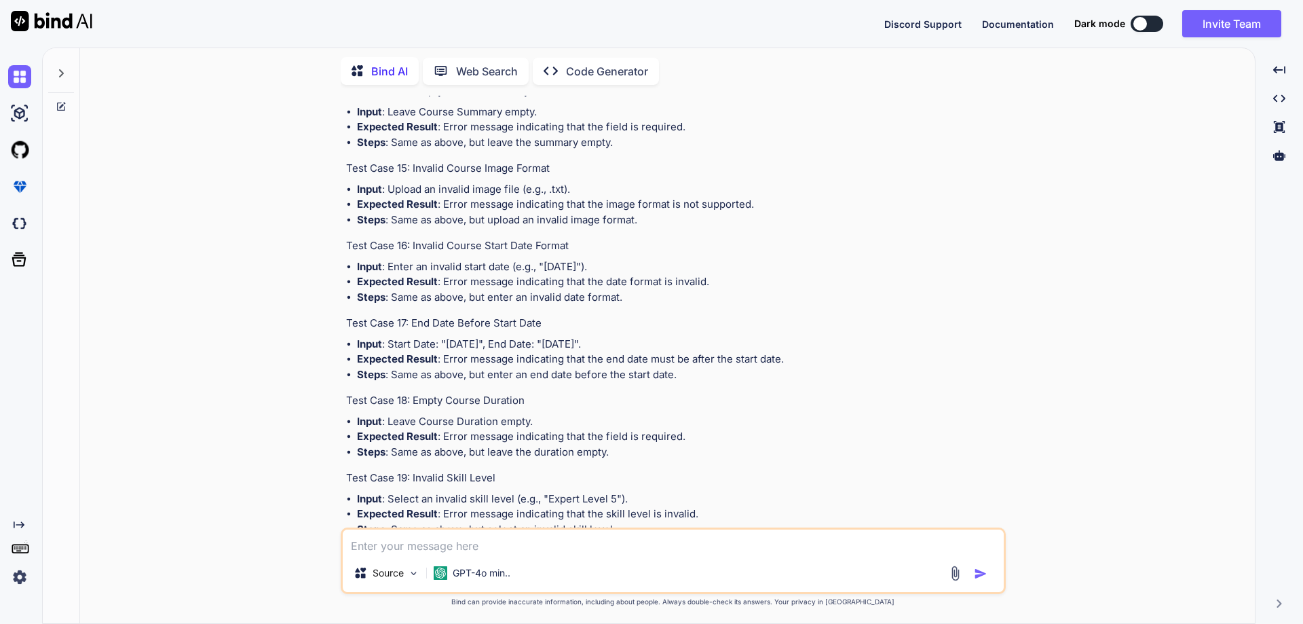
drag, startPoint x: 407, startPoint y: 290, endPoint x: 583, endPoint y: 288, distance: 175.8
drag, startPoint x: 538, startPoint y: 288, endPoint x: 411, endPoint y: 290, distance: 126.9
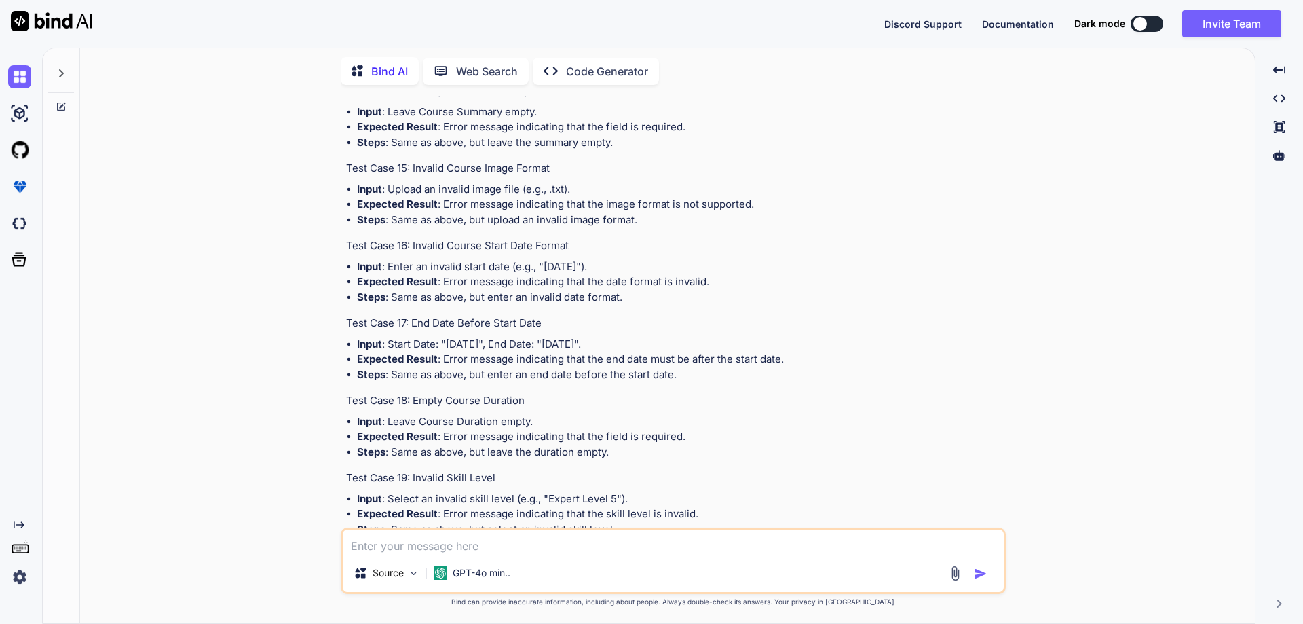
drag, startPoint x: 406, startPoint y: 286, endPoint x: 608, endPoint y: 296, distance: 201.7
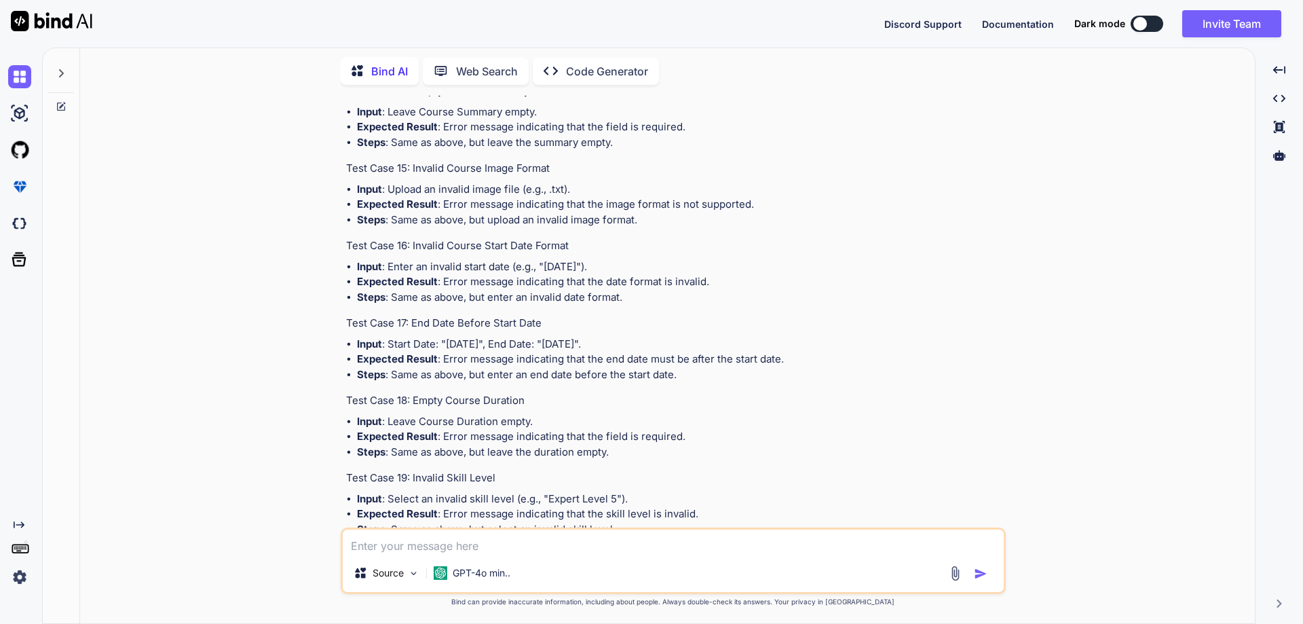
drag, startPoint x: 536, startPoint y: 286, endPoint x: 412, endPoint y: 286, distance: 124.2
drag, startPoint x: 577, startPoint y: 324, endPoint x: 356, endPoint y: 323, distance: 221.2
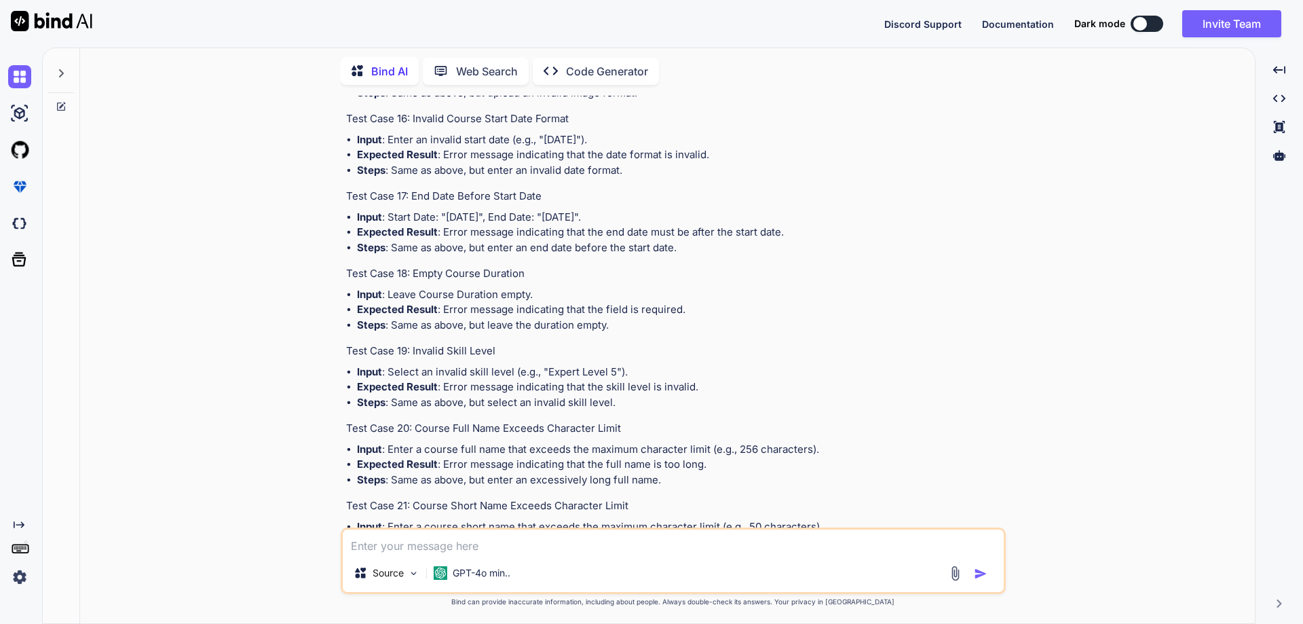
scroll to position [9143, 0]
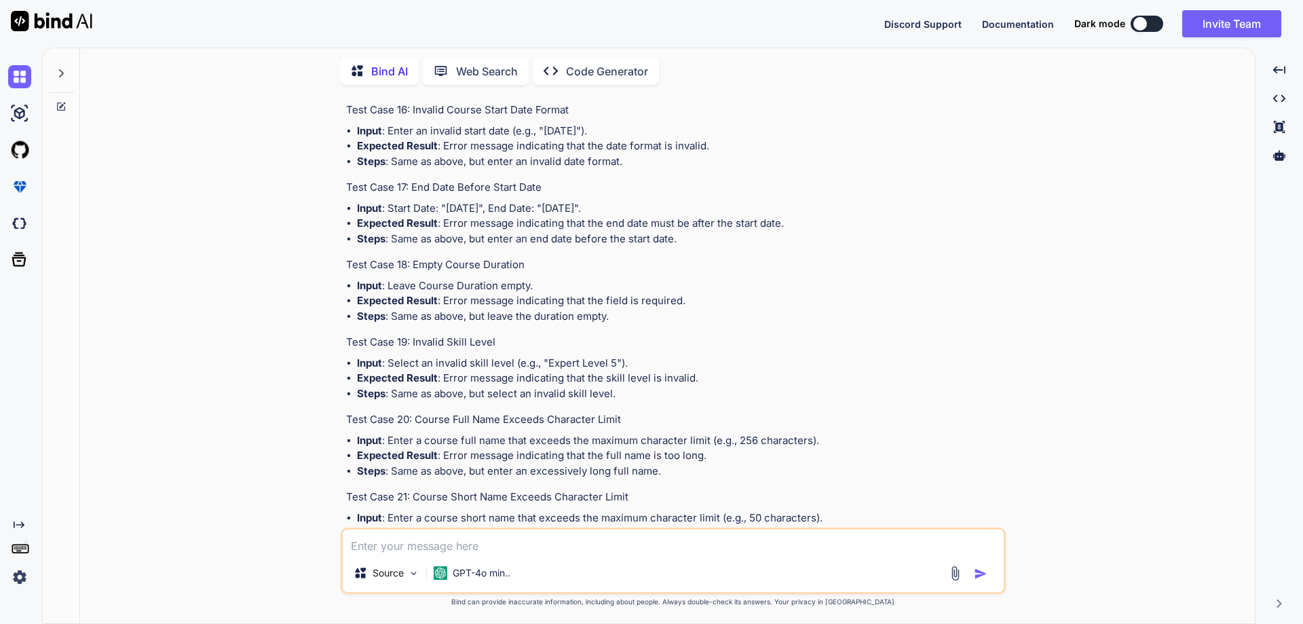
drag, startPoint x: 408, startPoint y: 229, endPoint x: 565, endPoint y: 229, distance: 156.7
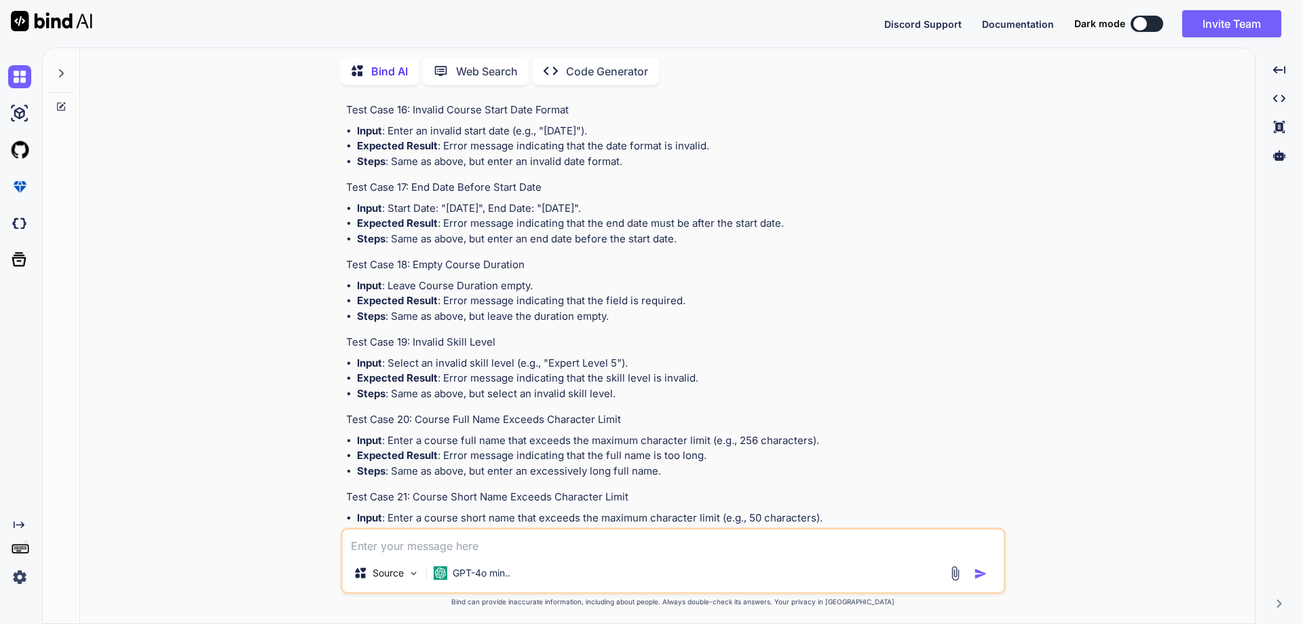
drag, startPoint x: 409, startPoint y: 229, endPoint x: 558, endPoint y: 228, distance: 148.6
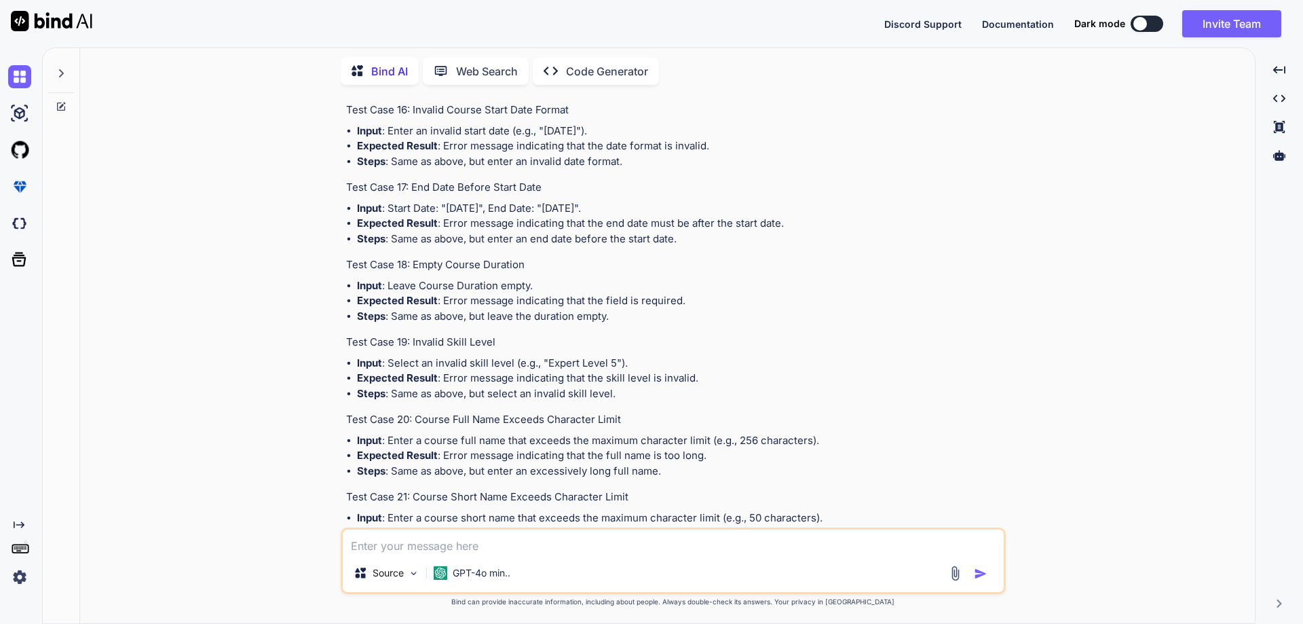
drag, startPoint x: 446, startPoint y: 266, endPoint x: 611, endPoint y: 261, distance: 165.0
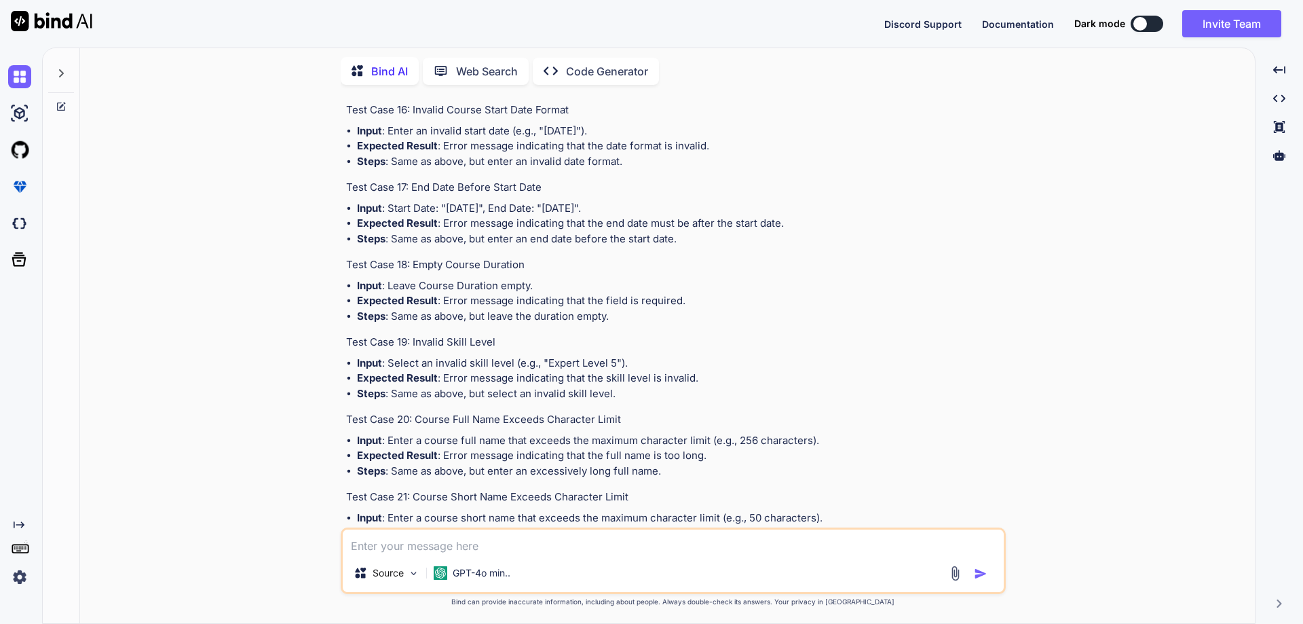
drag, startPoint x: 408, startPoint y: 307, endPoint x: 649, endPoint y: 309, distance: 240.2
drag, startPoint x: 472, startPoint y: 359, endPoint x: 638, endPoint y: 363, distance: 167.0
drag, startPoint x: 549, startPoint y: 344, endPoint x: 444, endPoint y: 344, distance: 105.2
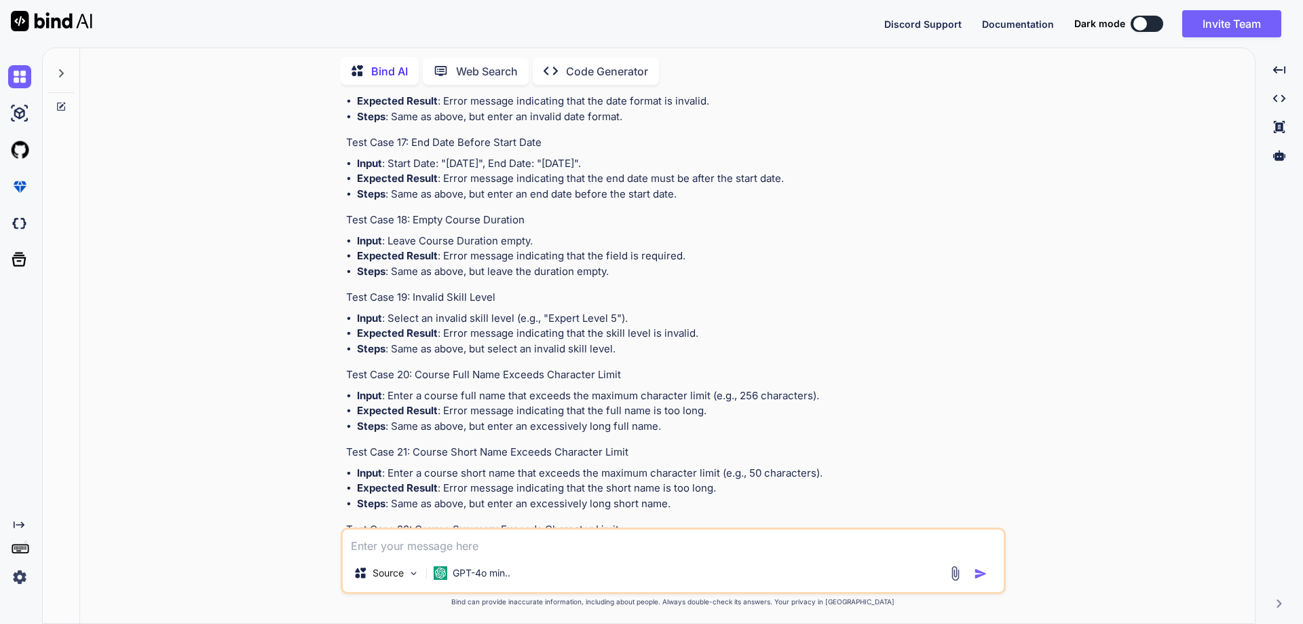
scroll to position [9210, 0]
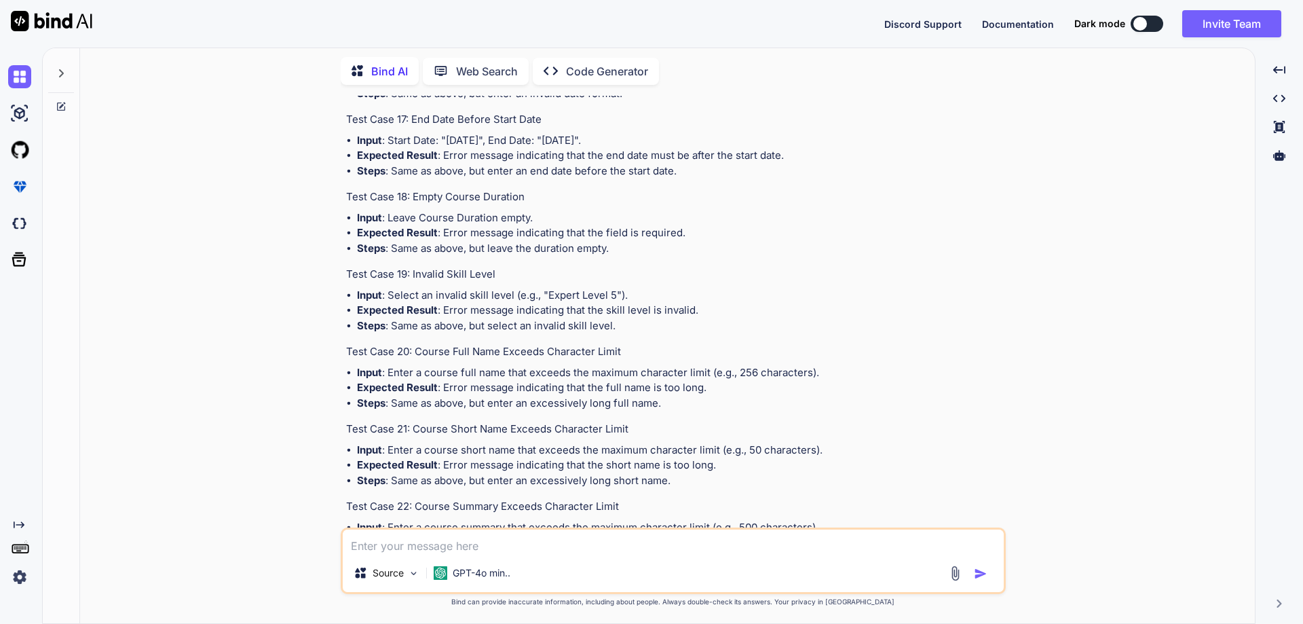
drag, startPoint x: 409, startPoint y: 316, endPoint x: 564, endPoint y: 323, distance: 154.9
drag, startPoint x: 396, startPoint y: 368, endPoint x: 655, endPoint y: 378, distance: 259.4
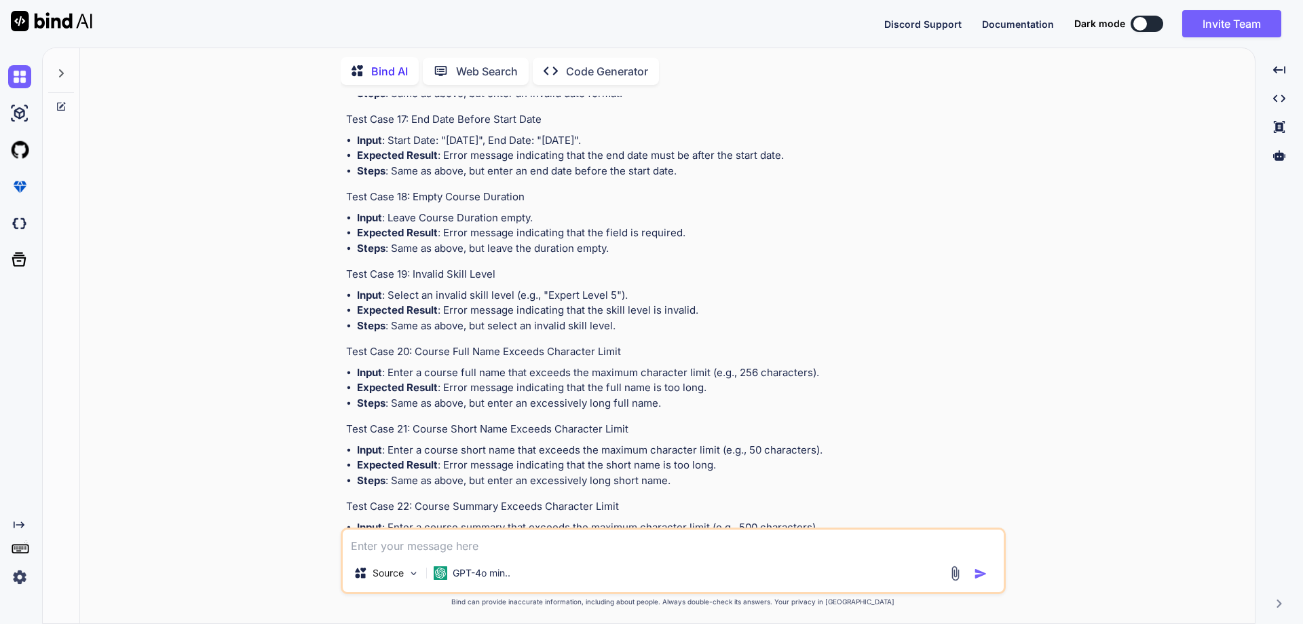
drag, startPoint x: 408, startPoint y: 317, endPoint x: 546, endPoint y: 318, distance: 138.4
drag, startPoint x: 552, startPoint y: 351, endPoint x: 358, endPoint y: 354, distance: 194.8
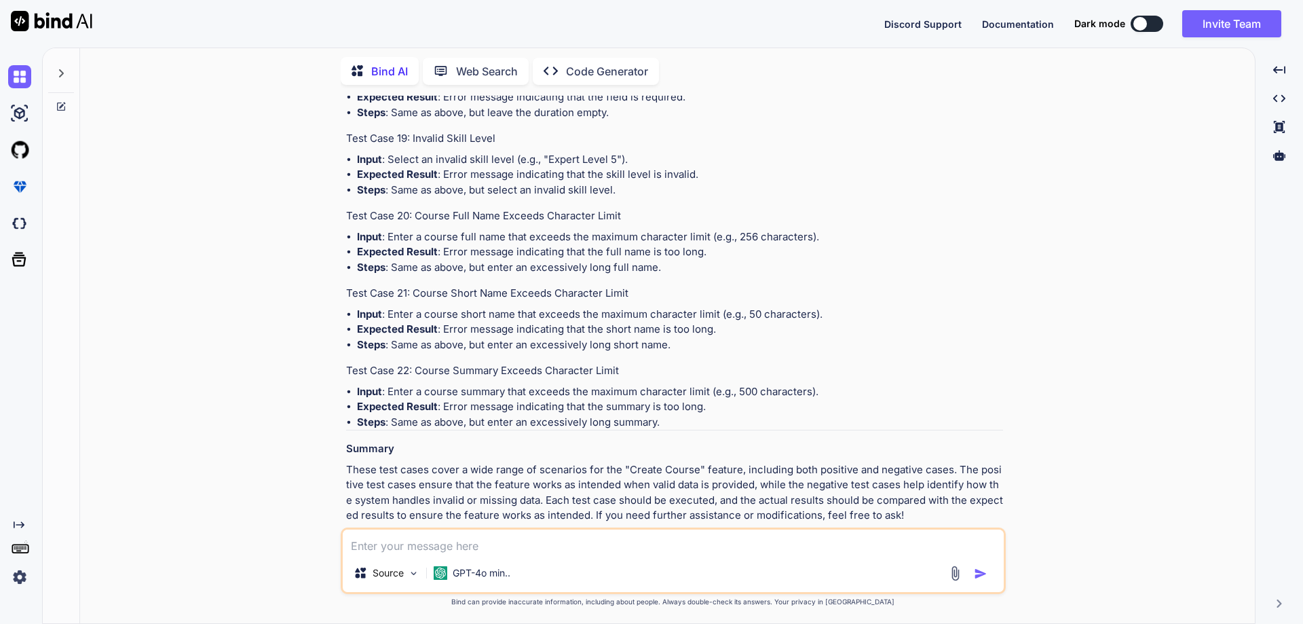
scroll to position [9414, 0]
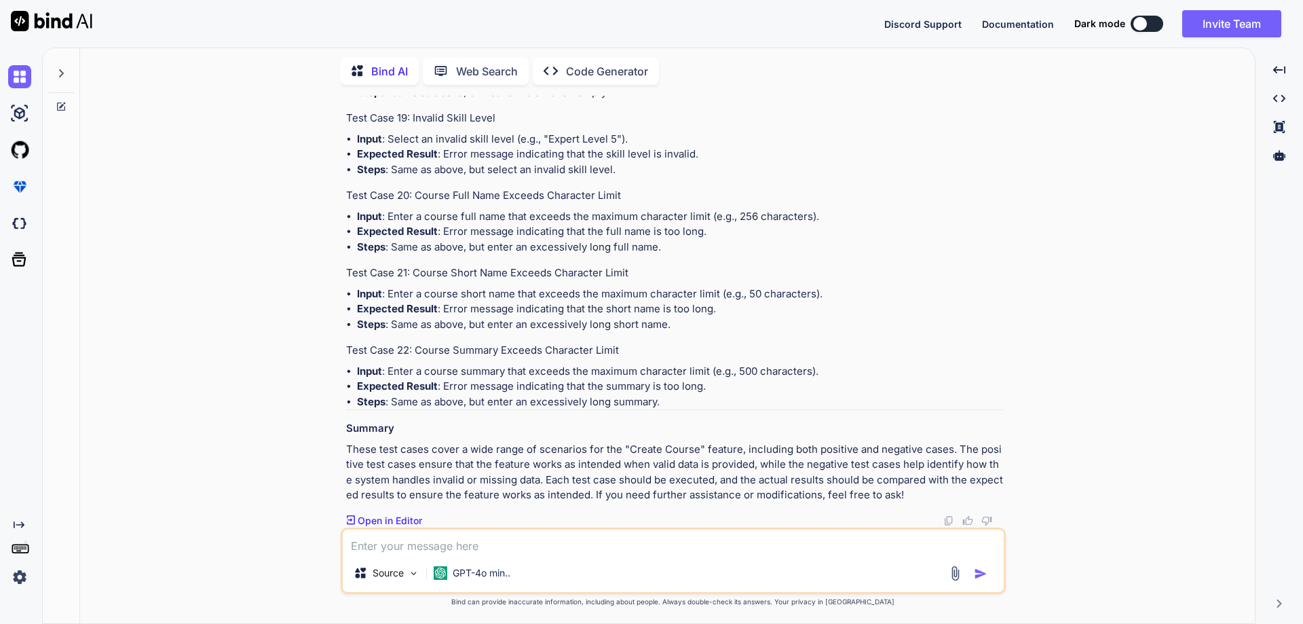
drag, startPoint x: 408, startPoint y: 266, endPoint x: 550, endPoint y: 265, distance: 141.8
drag, startPoint x: 408, startPoint y: 267, endPoint x: 548, endPoint y: 267, distance: 139.1
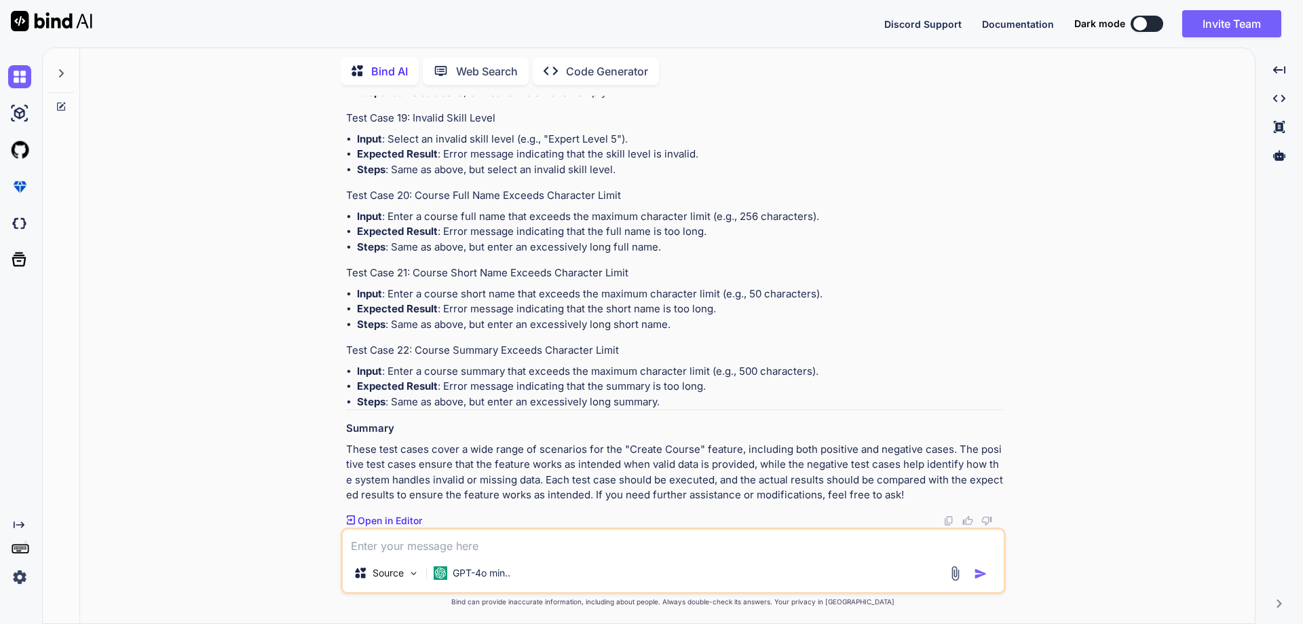
drag, startPoint x: 415, startPoint y: 347, endPoint x: 513, endPoint y: 345, distance: 98.4
drag, startPoint x: 550, startPoint y: 198, endPoint x: 389, endPoint y: 197, distance: 160.8
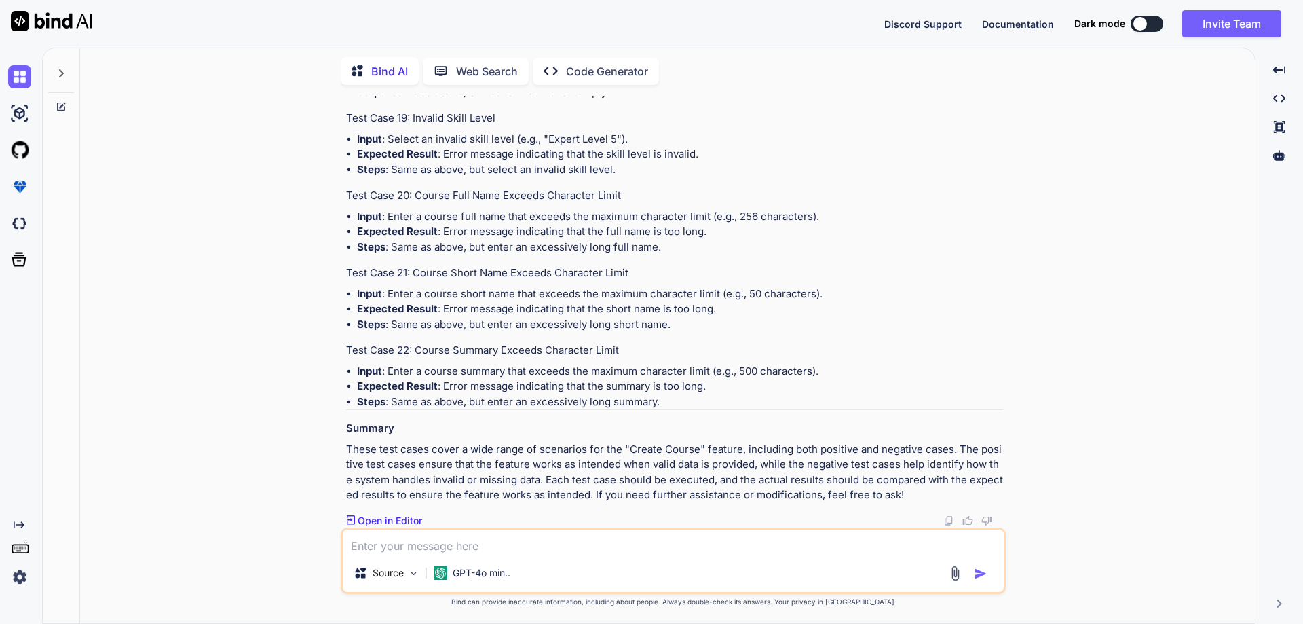
scroll to position [9889, 0]
drag, startPoint x: 413, startPoint y: 284, endPoint x: 554, endPoint y: 283, distance: 141.1
drag, startPoint x: 559, startPoint y: 282, endPoint x: 413, endPoint y: 281, distance: 145.9
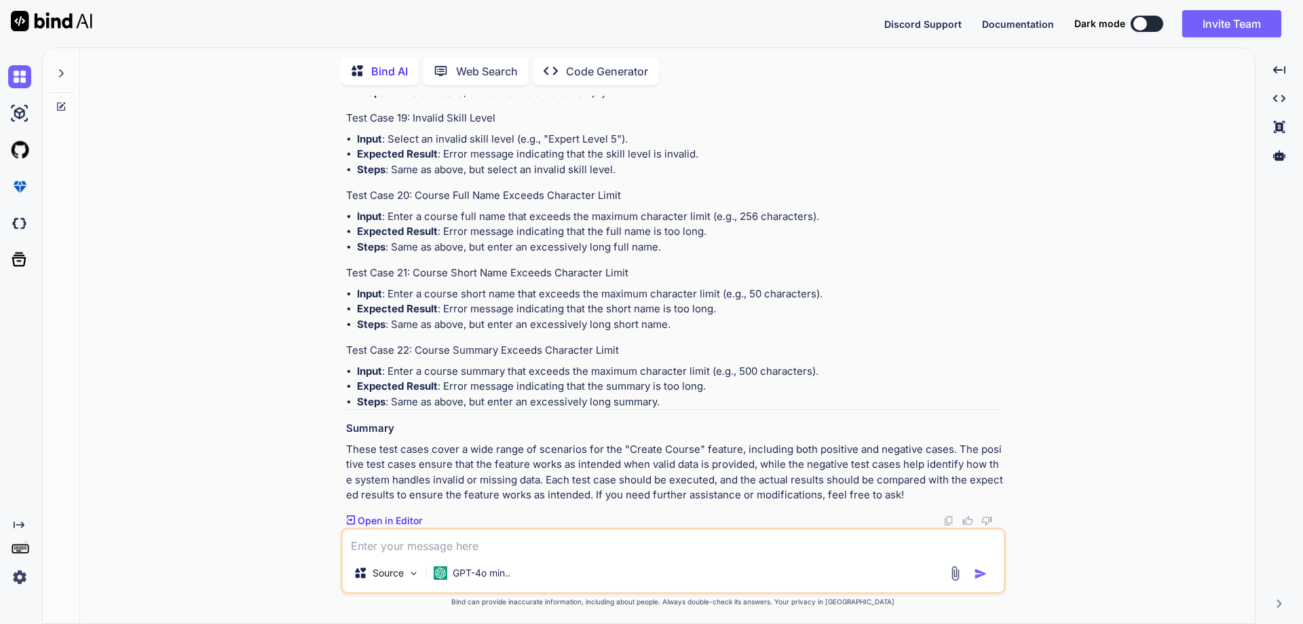
drag, startPoint x: 413, startPoint y: 282, endPoint x: 641, endPoint y: 280, distance: 227.3
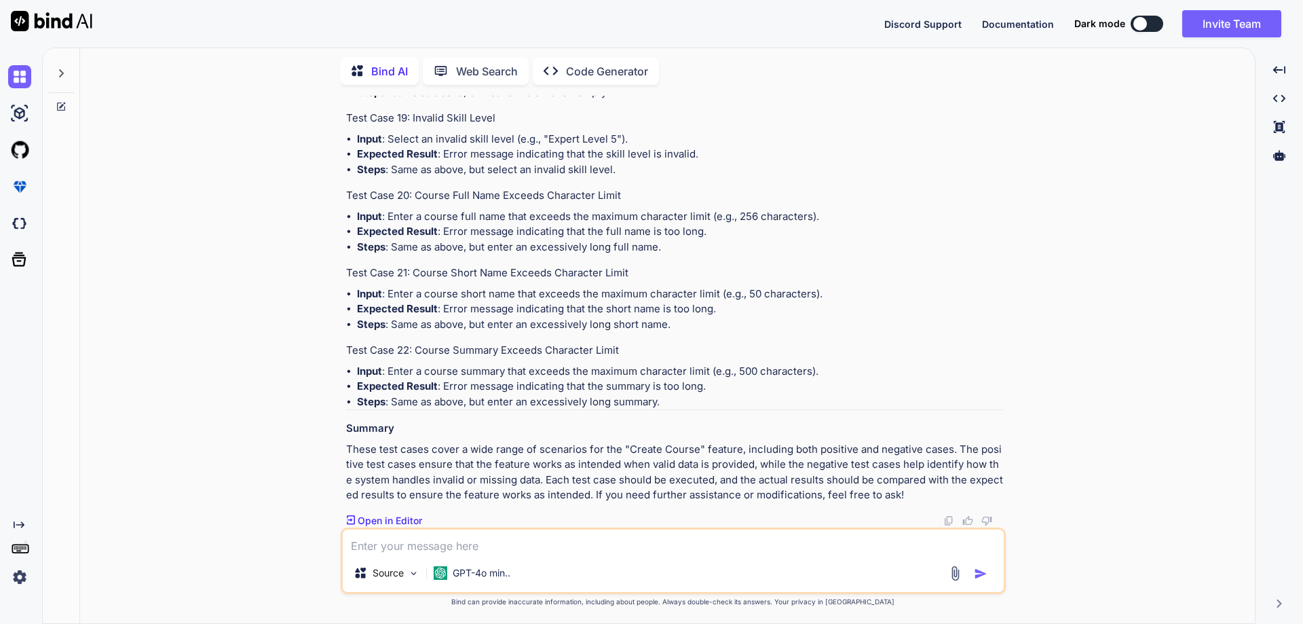
drag, startPoint x: 413, startPoint y: 294, endPoint x: 593, endPoint y: 292, distance: 180.5
drag, startPoint x: 415, startPoint y: 302, endPoint x: 548, endPoint y: 297, distance: 133.8
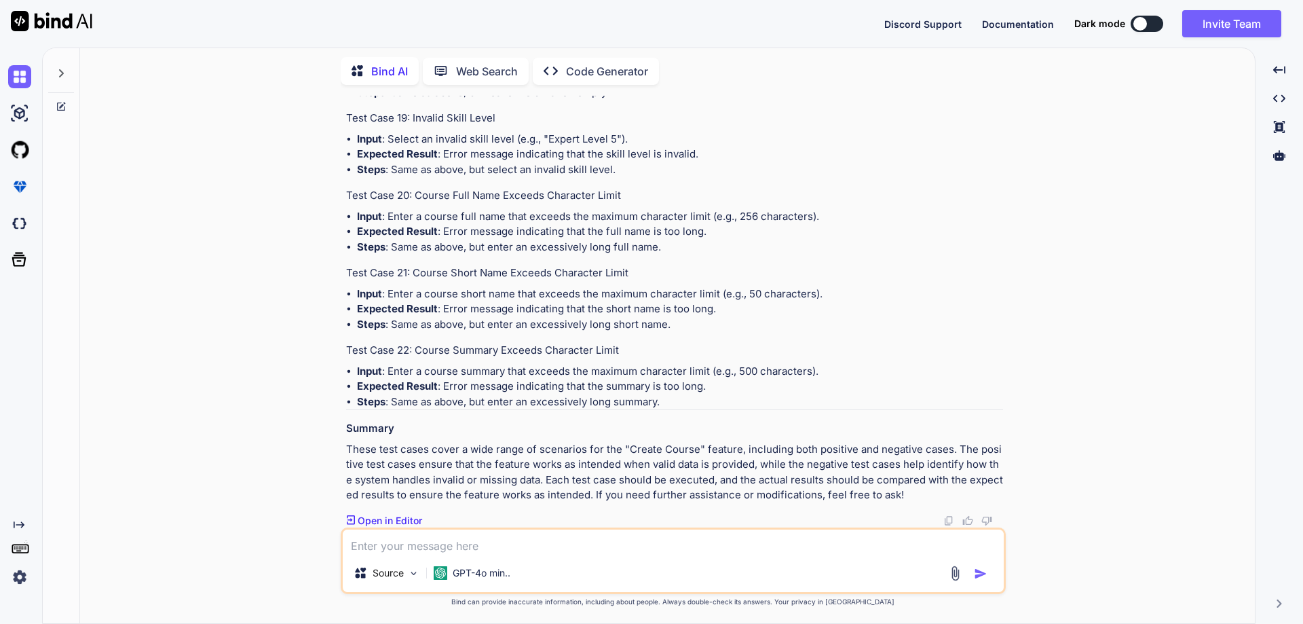
drag, startPoint x: 501, startPoint y: 252, endPoint x: 489, endPoint y: 259, distance: 13.7
drag, startPoint x: 443, startPoint y: 270, endPoint x: 794, endPoint y: 269, distance: 350.8
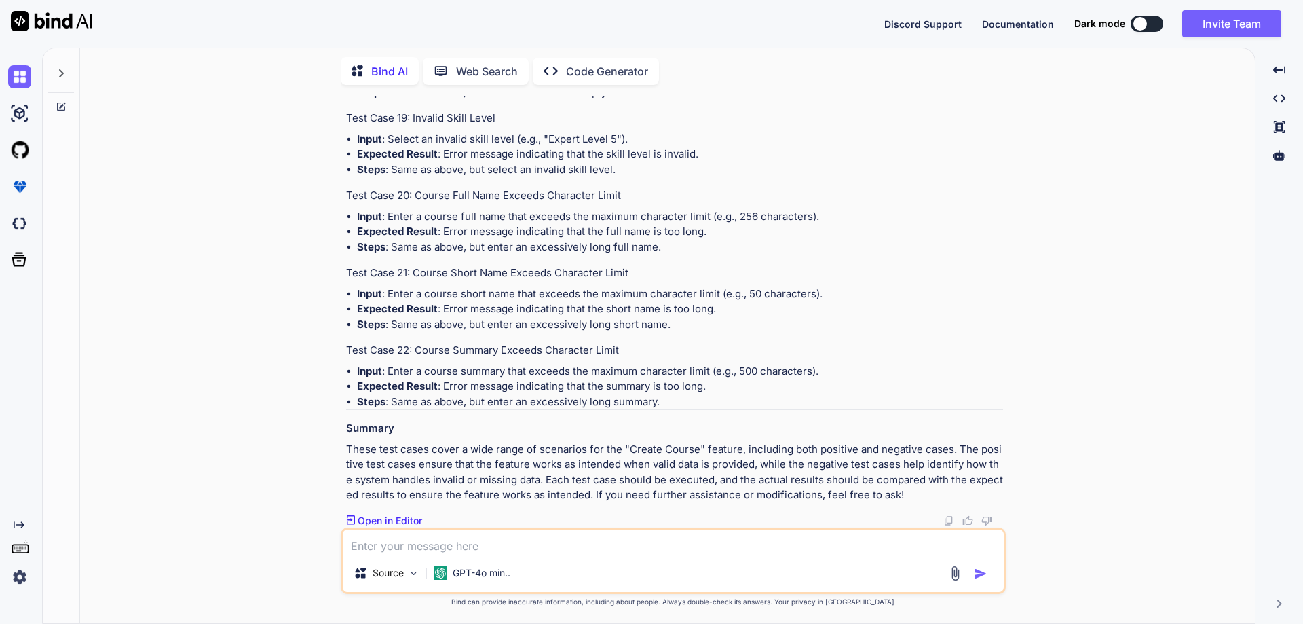
click at [794, 7] on li "Expected Result : Error message indicating that the end date must be after the …" at bounding box center [680, 0] width 646 height 16
drag, startPoint x: 623, startPoint y: 261, endPoint x: 417, endPoint y: 263, distance: 206.3
click at [417, 204] on h4 "Test Case 20: Course Full Name Exceeds Character Limit" at bounding box center [674, 196] width 657 height 16
click at [520, 225] on li "Input : Enter a course full name that exceeds the maximum character limit (e.g.…" at bounding box center [680, 217] width 646 height 16
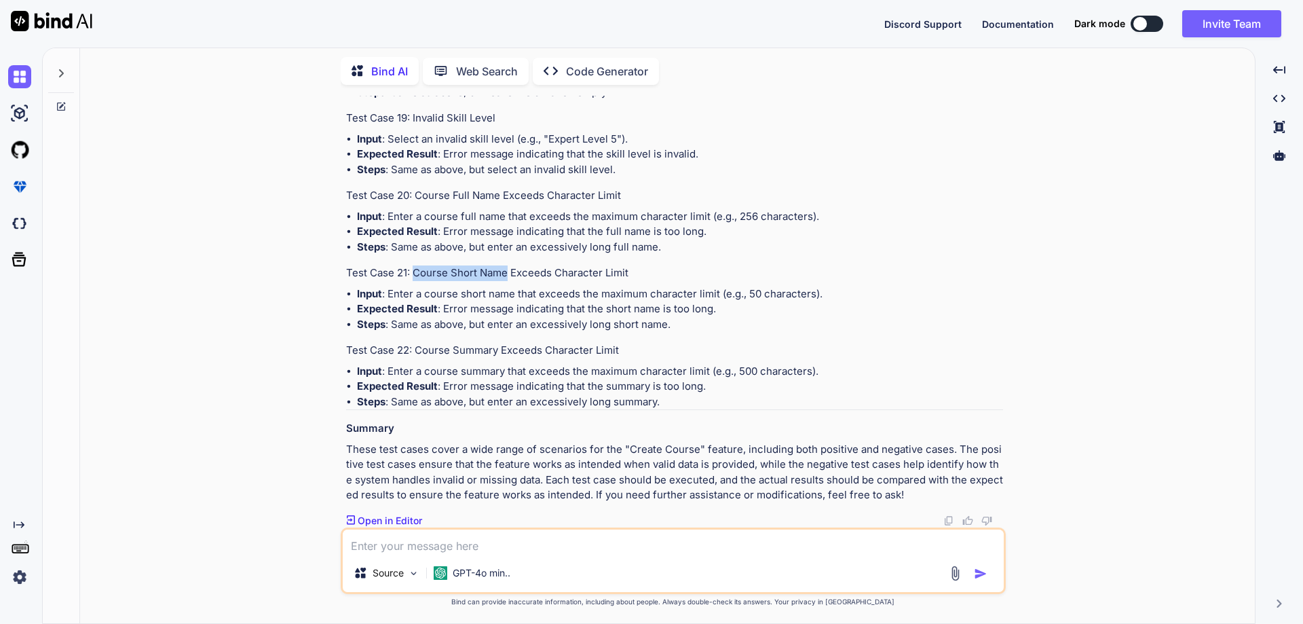
drag, startPoint x: 414, startPoint y: 341, endPoint x: 508, endPoint y: 339, distance: 94.3
click at [508, 281] on h4 "Test Case 21: Course Short Name Exceeds Character Limit" at bounding box center [674, 273] width 657 height 16
drag, startPoint x: 415, startPoint y: 351, endPoint x: 632, endPoint y: 350, distance: 217.1
click at [632, 350] on h4 "Test Case 22: Course Summary Exceeds Character Limit" at bounding box center [674, 351] width 657 height 16
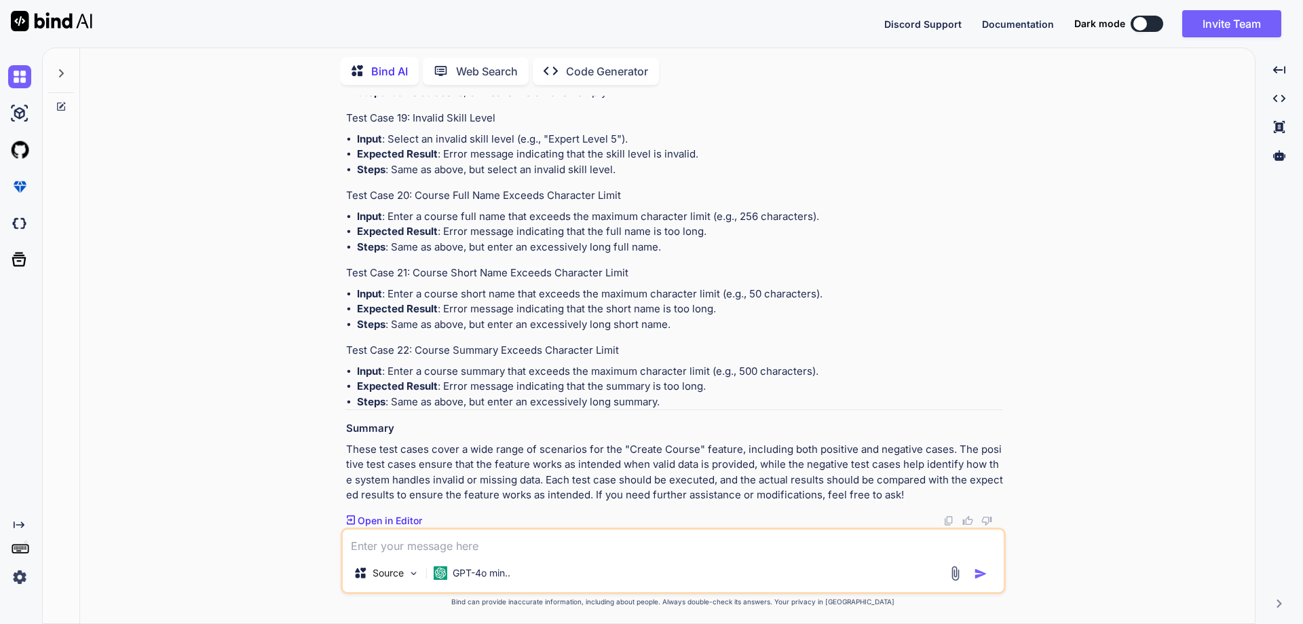
drag, startPoint x: 416, startPoint y: 350, endPoint x: 617, endPoint y: 350, distance: 200.8
click at [617, 350] on h4 "Test Case 22: Course Summary Exceeds Character Limit" at bounding box center [674, 351] width 657 height 16
